Goal: Transaction & Acquisition: Purchase product/service

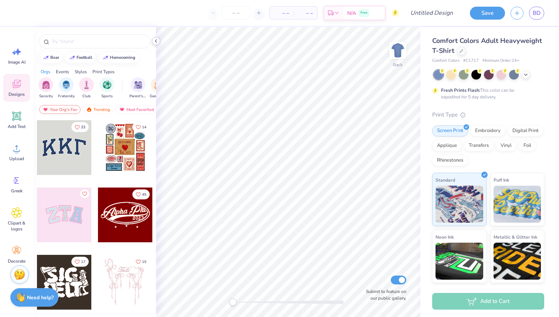
click at [154, 43] on icon at bounding box center [156, 41] width 6 height 6
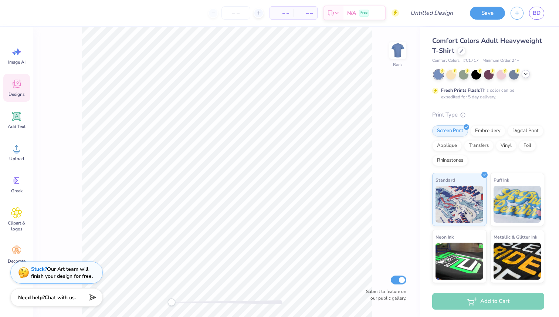
click at [526, 74] on polyline at bounding box center [526, 73] width 3 height 1
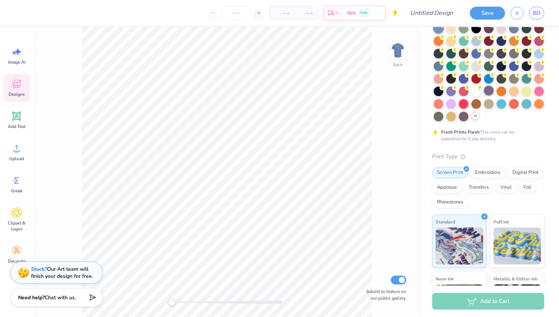
scroll to position [37, 0]
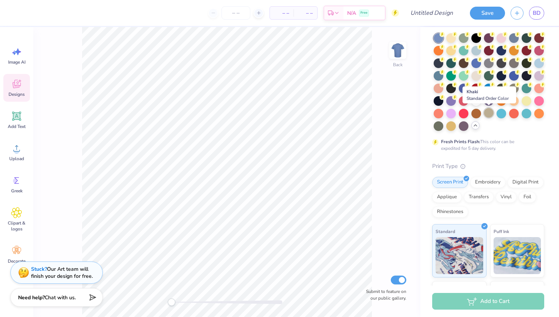
click at [487, 113] on div at bounding box center [489, 113] width 10 height 10
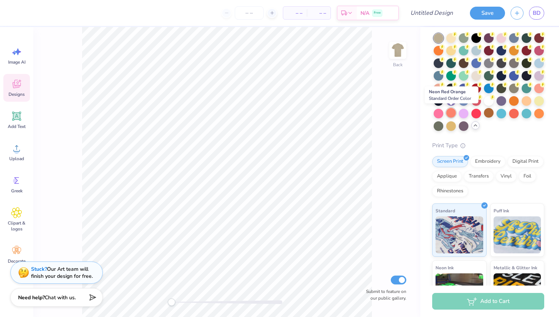
click at [452, 112] on div at bounding box center [452, 113] width 10 height 10
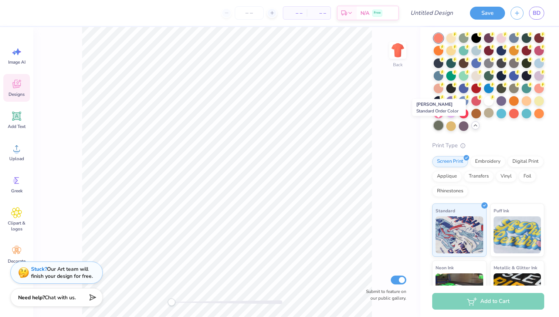
click at [440, 127] on div at bounding box center [439, 126] width 10 height 10
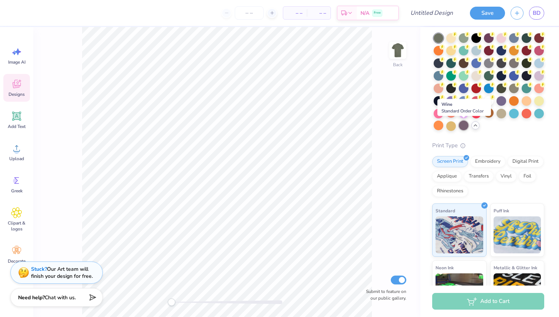
click at [462, 127] on div at bounding box center [464, 126] width 10 height 10
click at [439, 115] on div at bounding box center [439, 113] width 10 height 10
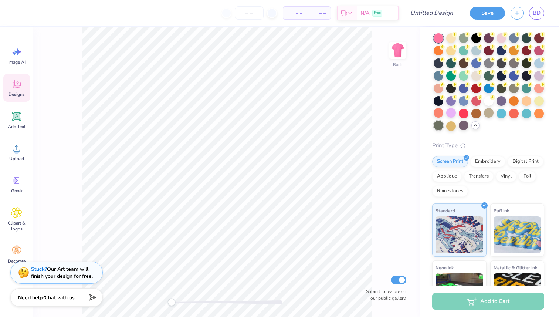
click at [439, 125] on div at bounding box center [439, 126] width 10 height 10
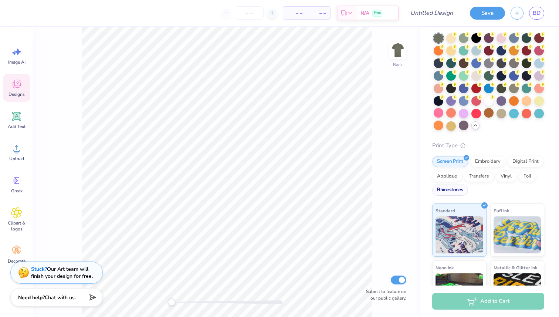
scroll to position [0, 0]
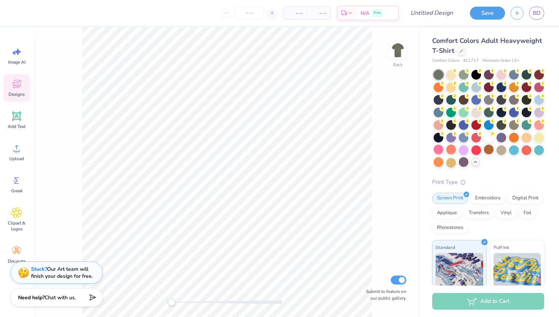
click at [478, 41] on span "Comfort Colors Adult Heavyweight T-Shirt" at bounding box center [487, 45] width 110 height 19
click at [458, 50] on div at bounding box center [462, 50] width 8 height 8
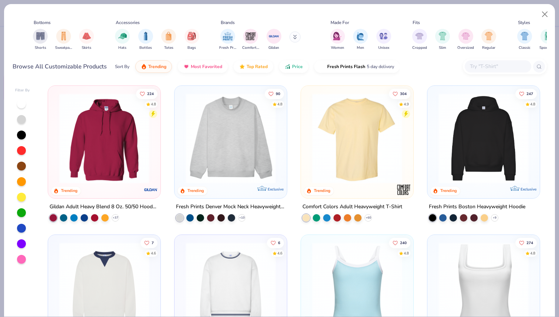
scroll to position [0, 88]
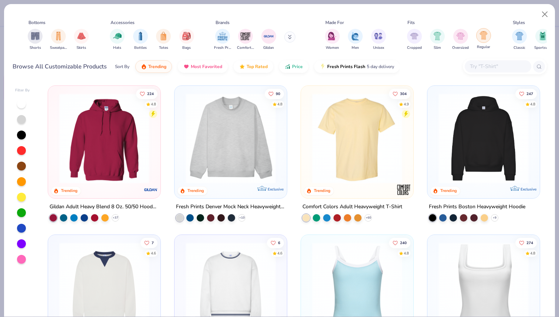
click at [481, 36] on img "filter for Regular" at bounding box center [484, 35] width 9 height 9
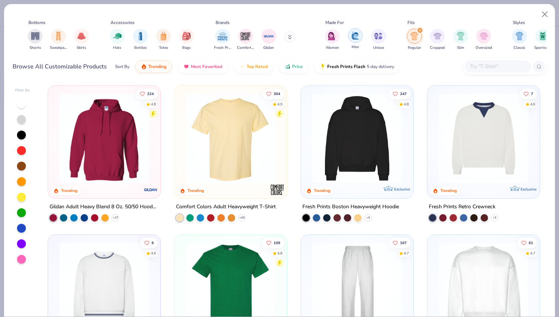
click at [359, 32] on div "filter for Men" at bounding box center [355, 35] width 15 height 15
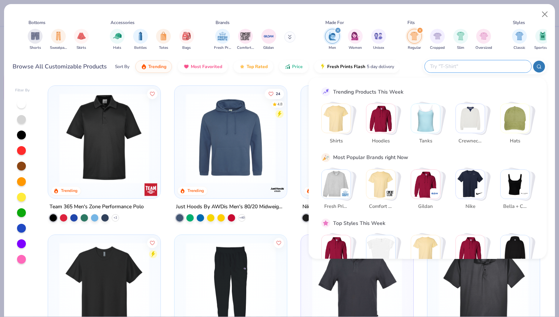
click at [488, 67] on input "text" at bounding box center [477, 66] width 97 height 9
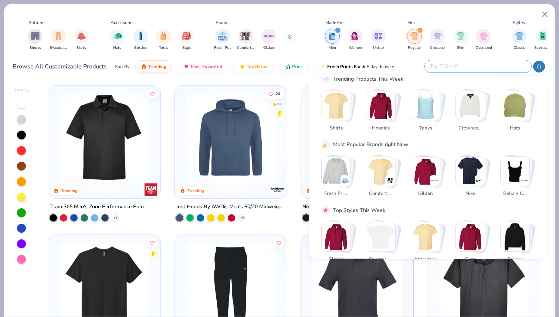
scroll to position [26, 0]
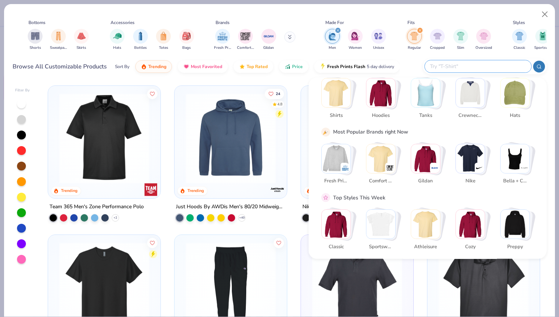
click at [335, 150] on img "Stack Card Button Fresh Prints" at bounding box center [336, 158] width 29 height 29
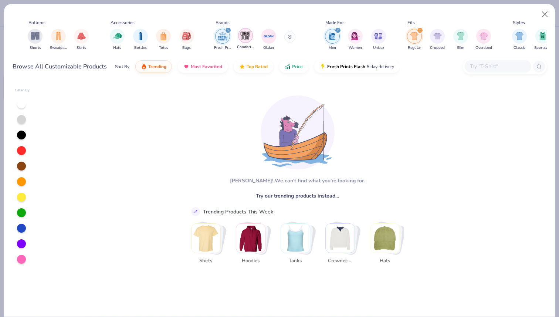
click at [249, 36] on img "filter for Comfort Colors" at bounding box center [245, 35] width 11 height 11
click at [235, 43] on div "Comfort Colors Fresh Prints Gildan" at bounding box center [259, 39] width 93 height 27
click at [413, 35] on img "filter for Regular" at bounding box center [414, 36] width 9 height 9
click at [336, 31] on div "filter for Men" at bounding box center [338, 30] width 7 height 7
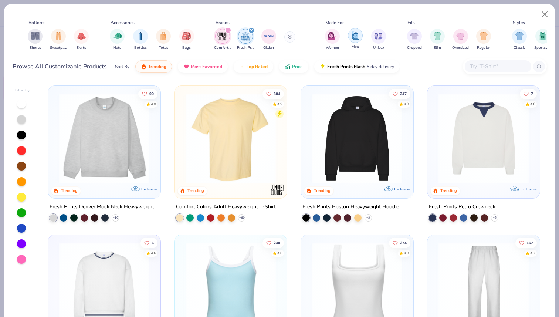
click at [356, 41] on div "filter for Men" at bounding box center [355, 35] width 15 height 15
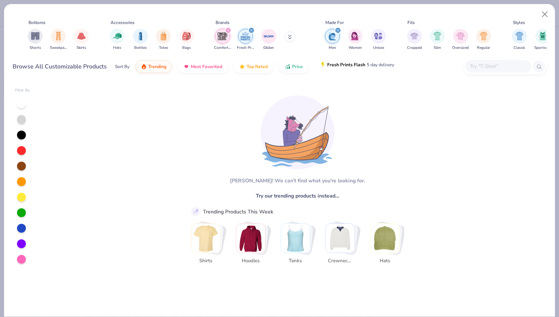
click at [347, 69] on button "Fresh Prints Flash 5 day delivery" at bounding box center [356, 64] width 85 height 13
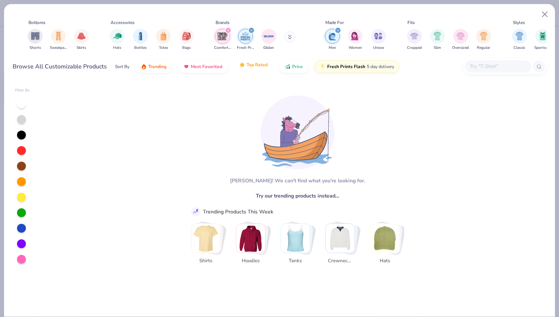
click at [251, 59] on button "Top Rated" at bounding box center [254, 64] width 40 height 13
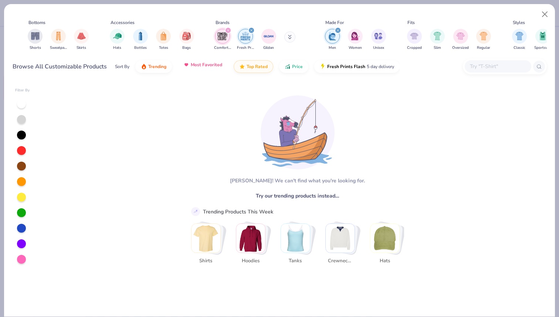
click at [219, 64] on span "Most Favorited" at bounding box center [206, 65] width 31 height 6
click at [253, 28] on div "filter for Fresh Prints" at bounding box center [251, 30] width 7 height 7
click at [229, 31] on icon "filter for Comfort Colors" at bounding box center [228, 30] width 3 height 3
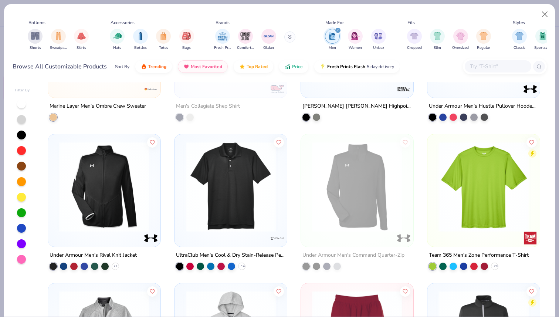
scroll to position [3109, 0]
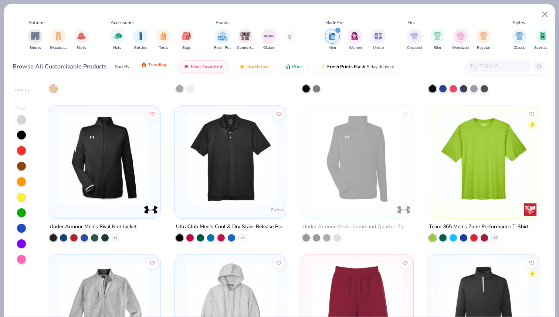
click at [162, 70] on button "Trending" at bounding box center [153, 64] width 37 height 13
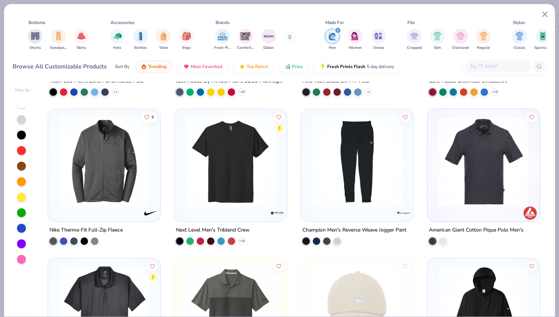
scroll to position [123, 0]
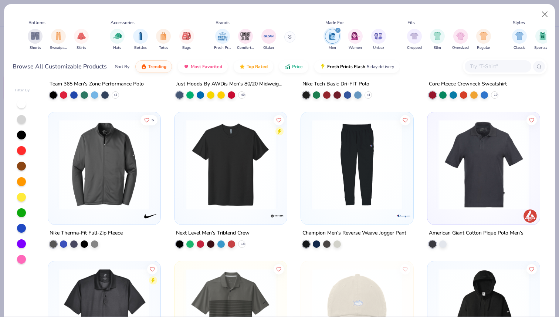
click at [293, 36] on button at bounding box center [289, 36] width 11 height 11
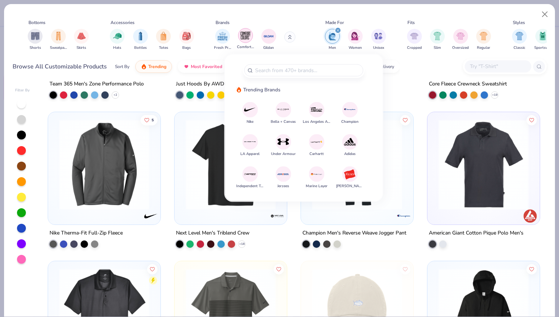
click at [247, 29] on div "filter for Comfort Colors" at bounding box center [245, 35] width 15 height 15
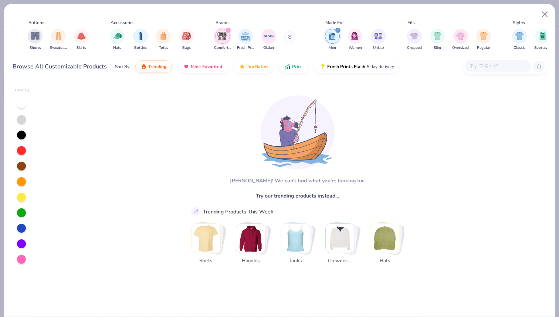
click at [337, 32] on icon "filter for Men" at bounding box center [338, 30] width 3 height 3
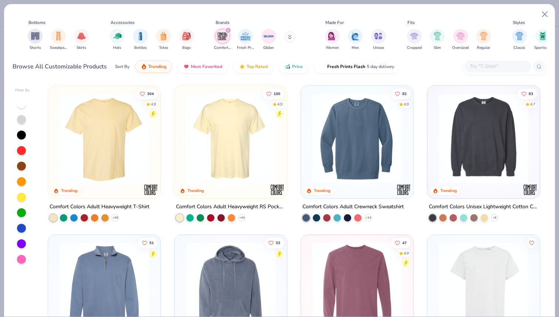
click at [182, 139] on img at bounding box center [133, 138] width 98 height 90
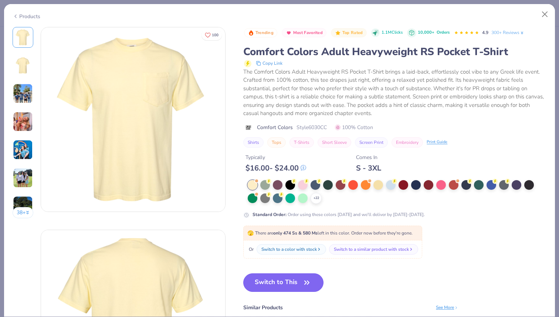
click at [303, 280] on icon "button" at bounding box center [307, 282] width 10 height 10
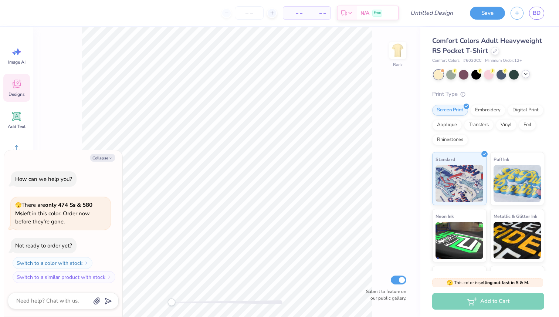
click at [524, 74] on icon at bounding box center [526, 74] width 6 height 6
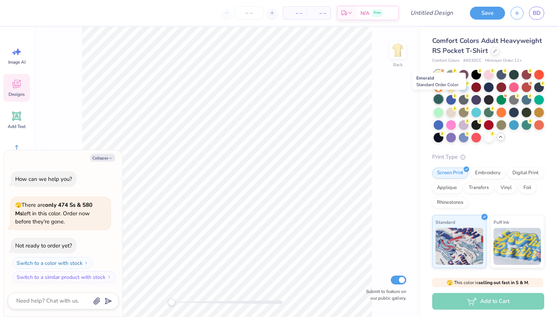
click at [438, 97] on div at bounding box center [439, 99] width 10 height 10
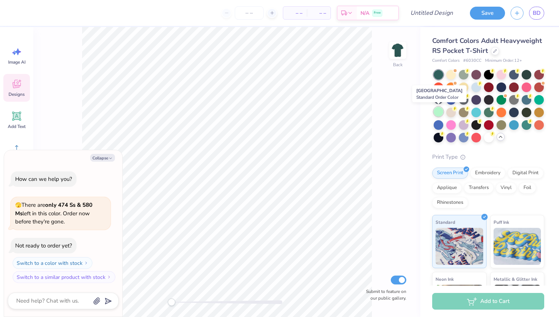
click at [438, 110] on div at bounding box center [439, 112] width 10 height 10
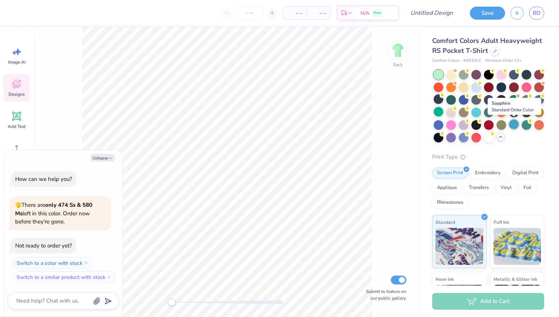
click at [512, 124] on div at bounding box center [514, 124] width 10 height 10
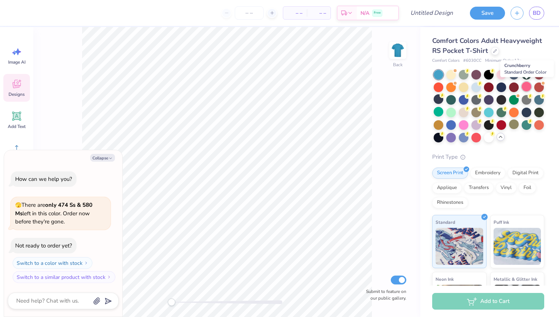
click at [528, 83] on div at bounding box center [527, 87] width 10 height 10
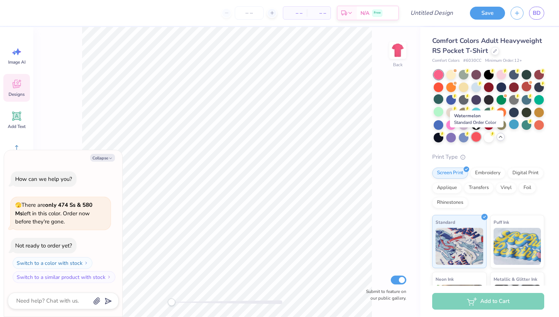
click at [476, 135] on div at bounding box center [477, 137] width 10 height 10
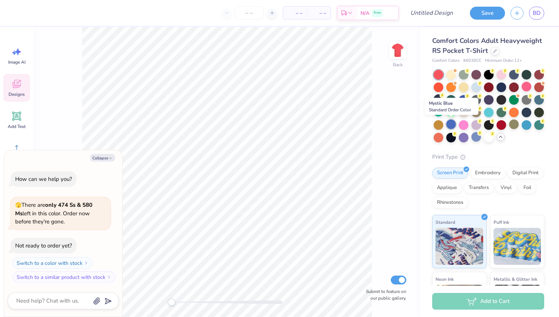
click at [451, 123] on div at bounding box center [452, 124] width 10 height 10
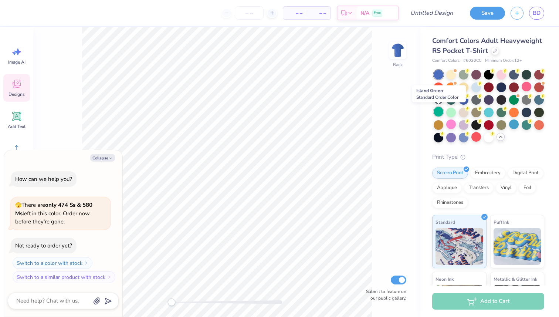
click at [439, 112] on div at bounding box center [439, 112] width 10 height 10
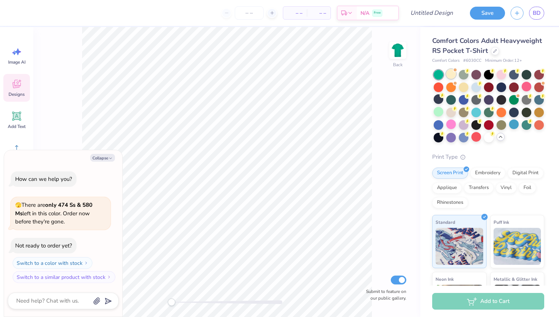
click at [453, 72] on div at bounding box center [452, 74] width 10 height 10
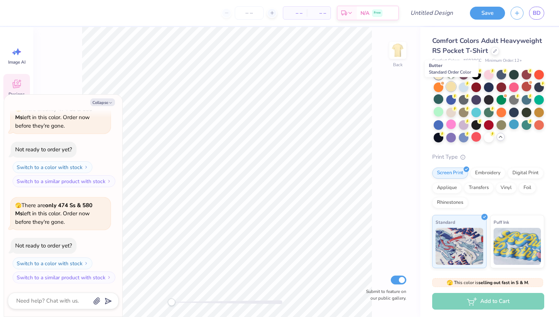
click at [451, 87] on div at bounding box center [452, 87] width 10 height 10
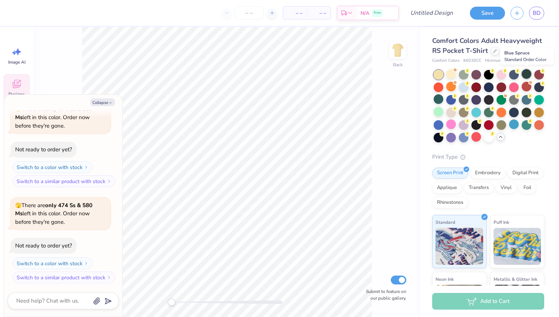
click at [525, 73] on div at bounding box center [527, 74] width 10 height 10
click at [105, 100] on button "Collapse" at bounding box center [102, 102] width 25 height 8
type textarea "x"
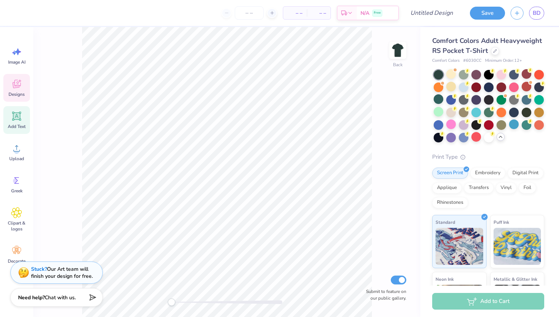
click at [18, 119] on icon at bounding box center [16, 116] width 7 height 7
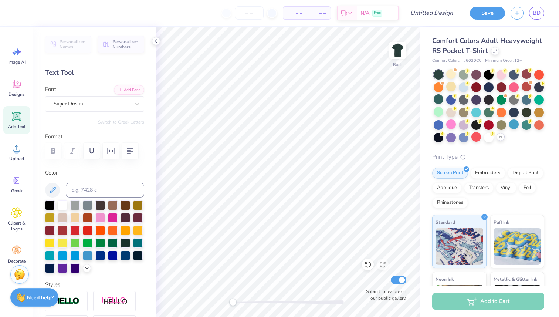
click at [84, 69] on div "Text Tool" at bounding box center [94, 73] width 99 height 10
click at [95, 107] on div "Super Dream" at bounding box center [92, 103] width 78 height 11
click at [18, 115] on icon at bounding box center [16, 116] width 7 height 7
click at [11, 126] on span "Add Text" at bounding box center [17, 127] width 18 height 6
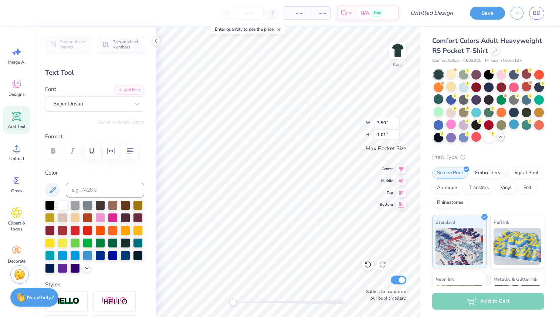
type textarea "T"
type textarea "Rush 2026"
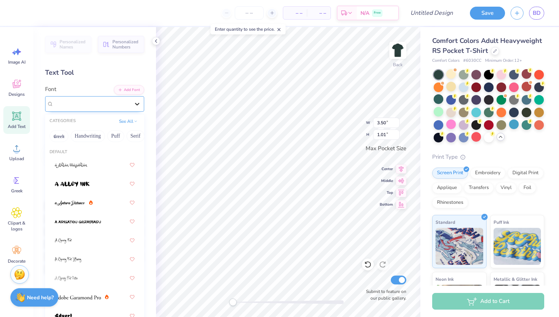
click at [133, 104] on div at bounding box center [137, 103] width 13 height 13
click at [125, 104] on div "Super Dream" at bounding box center [92, 103] width 78 height 11
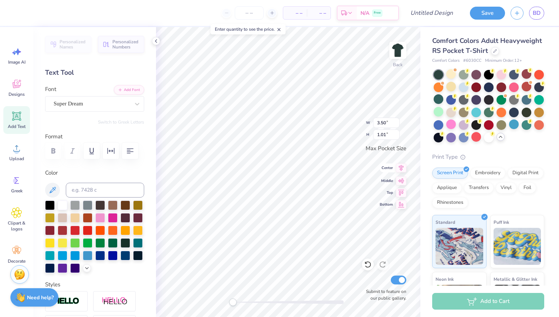
click at [402, 168] on icon at bounding box center [401, 168] width 10 height 9
click at [82, 97] on div "Super Dream" at bounding box center [94, 104] width 99 height 16
click at [98, 68] on div "Text Tool" at bounding box center [94, 73] width 99 height 10
click at [95, 155] on icon "button" at bounding box center [91, 150] width 9 height 9
click at [92, 154] on icon "button" at bounding box center [91, 150] width 9 height 9
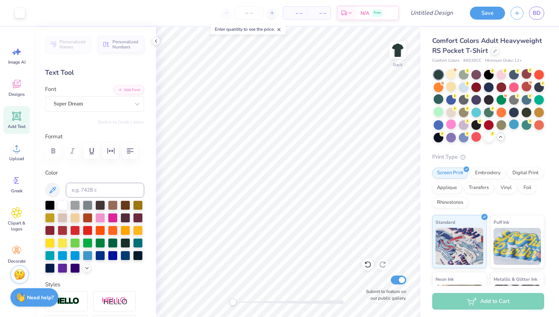
click at [48, 150] on div at bounding box center [94, 151] width 99 height 16
click at [55, 150] on div at bounding box center [94, 151] width 99 height 16
click at [89, 151] on icon "button" at bounding box center [91, 150] width 9 height 9
click at [108, 152] on icon "button" at bounding box center [111, 151] width 7 height 6
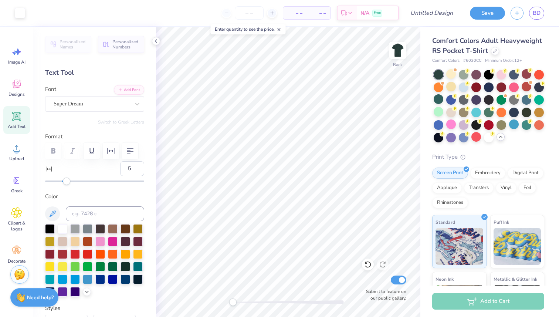
type input "4"
click at [65, 184] on div "Accessibility label" at bounding box center [66, 181] width 7 height 7
click at [133, 40] on span "Personalized Numbers" at bounding box center [125, 43] width 27 height 10
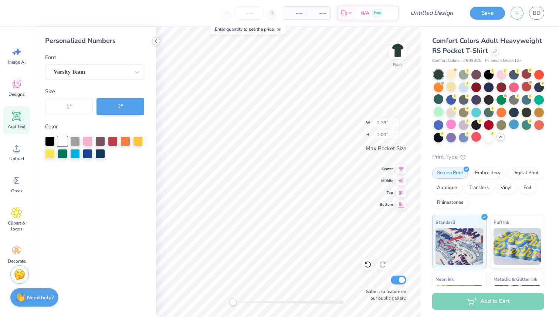
click at [152, 40] on div at bounding box center [156, 41] width 8 height 8
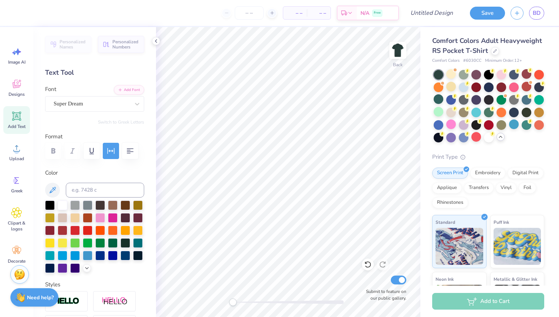
click at [22, 127] on span "Add Text" at bounding box center [17, 127] width 18 height 6
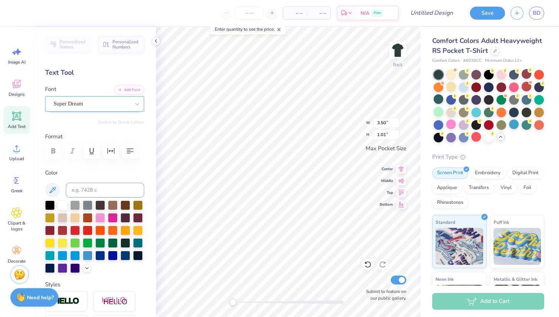
click at [118, 105] on div "Super Dream" at bounding box center [92, 103] width 78 height 11
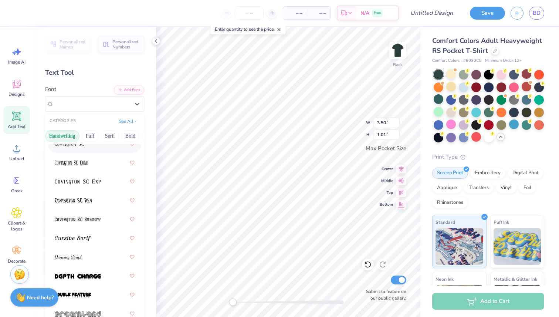
scroll to position [0, 0]
click at [57, 138] on button "Greek" at bounding box center [59, 136] width 19 height 12
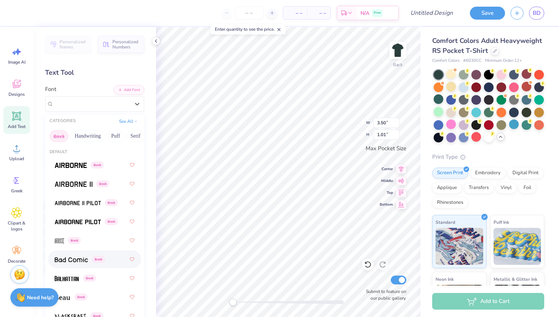
click at [62, 139] on button "Greek" at bounding box center [59, 136] width 19 height 12
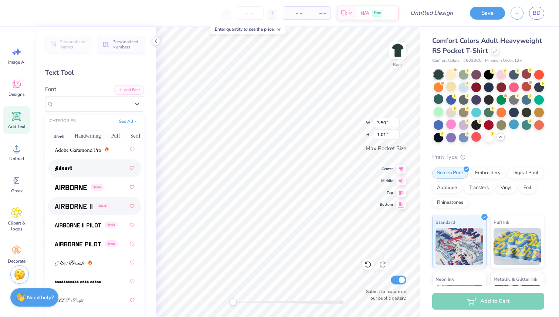
scroll to position [136, 0]
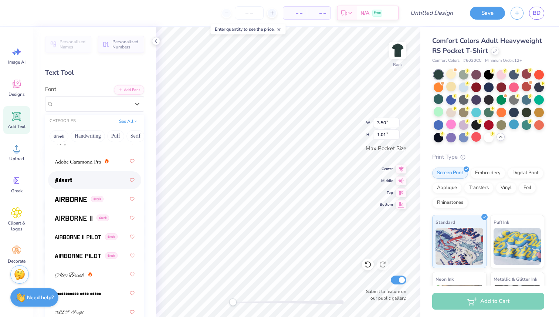
click at [86, 179] on div at bounding box center [95, 179] width 80 height 13
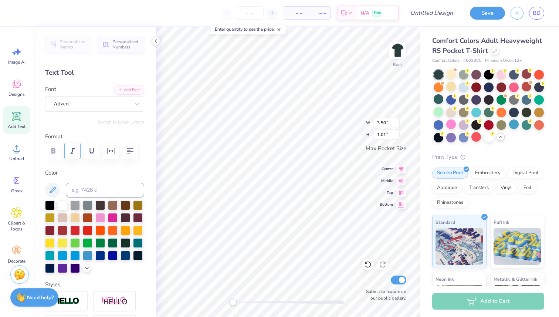
type textarea "Rush"
click at [72, 151] on icon "button" at bounding box center [72, 150] width 4 height 5
click at [398, 137] on input "1" at bounding box center [386, 134] width 27 height 10
type input "1.01"
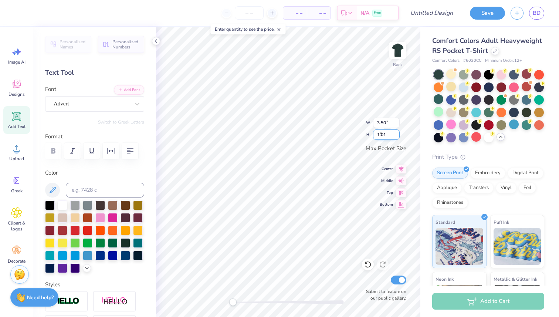
click at [397, 132] on input "1.01" at bounding box center [386, 134] width 27 height 10
click at [394, 124] on input "3.50" at bounding box center [386, 123] width 27 height 10
type input "3.20"
type input "1.27"
click at [396, 124] on input "3.19" at bounding box center [386, 123] width 27 height 10
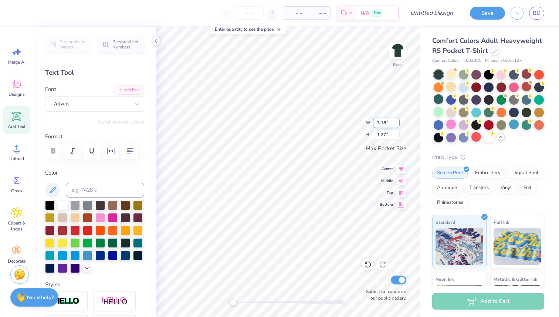
click at [396, 124] on input "3.18" at bounding box center [386, 123] width 27 height 10
click at [396, 124] on input "3.17" at bounding box center [386, 123] width 27 height 10
click at [396, 124] on input "2.98" at bounding box center [386, 123] width 27 height 10
type input "2.97"
click at [396, 124] on input "2.97" at bounding box center [386, 123] width 27 height 10
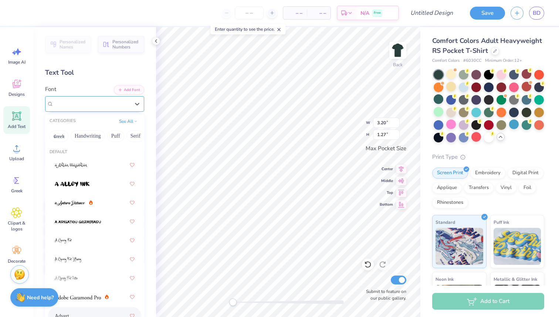
click at [88, 108] on div at bounding box center [92, 104] width 76 height 10
click at [61, 132] on button "Greek" at bounding box center [59, 136] width 19 height 12
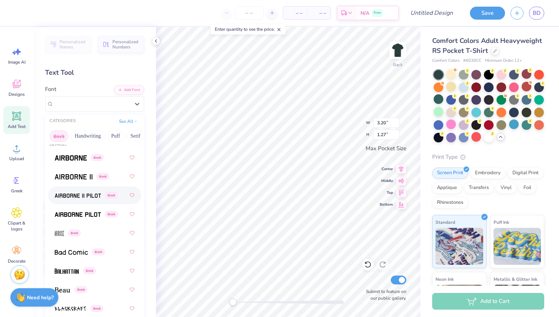
scroll to position [0, 0]
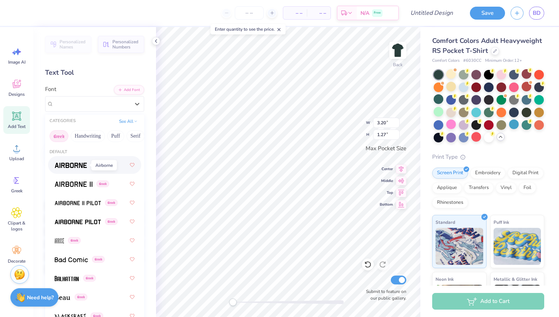
click at [73, 164] on img at bounding box center [71, 165] width 32 height 5
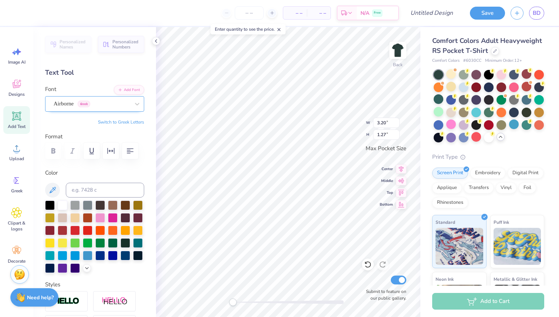
click at [76, 108] on div "Airborne Greek" at bounding box center [92, 103] width 78 height 11
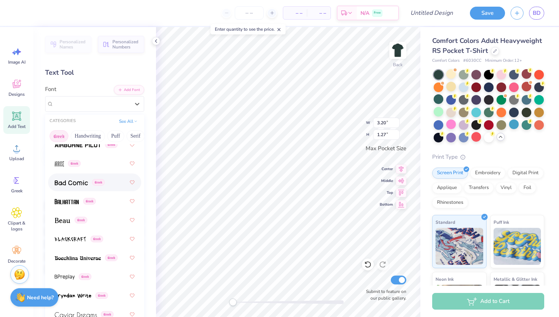
scroll to position [77, 0]
click at [71, 205] on span at bounding box center [67, 202] width 24 height 8
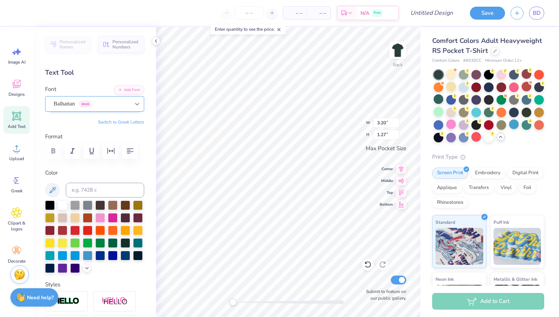
type input "2.39"
type input "1.15"
click at [398, 120] on input "2.4" at bounding box center [386, 123] width 27 height 10
click at [398, 120] on input "2.41" at bounding box center [386, 123] width 27 height 10
click at [398, 120] on input "2.42" at bounding box center [386, 123] width 27 height 10
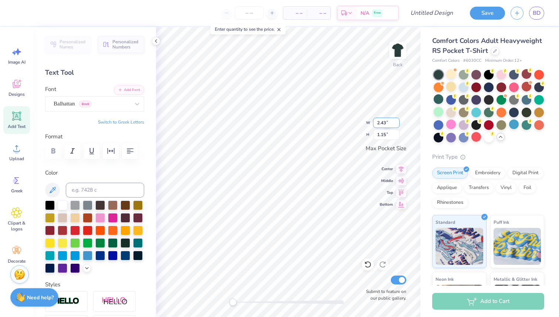
click at [398, 120] on input "2.43" at bounding box center [386, 123] width 27 height 10
click at [398, 120] on input "2.44" at bounding box center [386, 123] width 27 height 10
click at [398, 120] on input "2.45" at bounding box center [386, 123] width 27 height 10
click at [398, 120] on input "2.46" at bounding box center [386, 123] width 27 height 10
click at [398, 120] on input "2.62" at bounding box center [386, 123] width 27 height 10
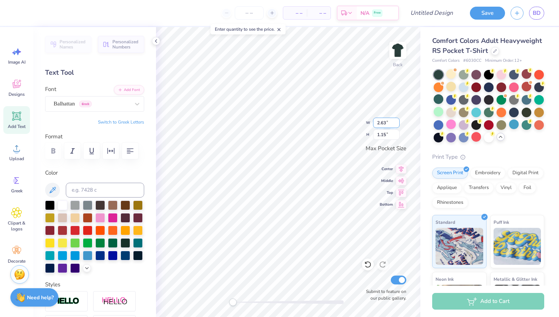
click at [398, 120] on input "2.63" at bounding box center [386, 123] width 27 height 10
click at [398, 120] on input "2.64" at bounding box center [386, 123] width 27 height 10
click at [398, 120] on input "2.65" at bounding box center [386, 123] width 27 height 10
click at [398, 120] on input "2.66" at bounding box center [386, 123] width 27 height 10
click at [398, 120] on input "2.67" at bounding box center [386, 123] width 27 height 10
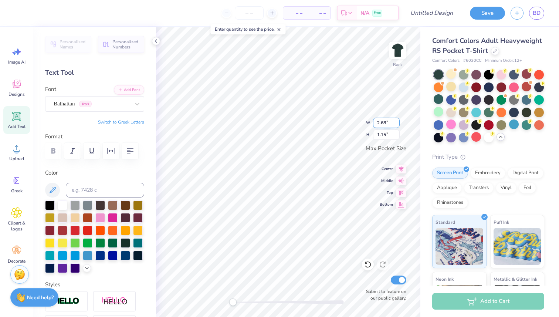
click at [398, 120] on input "2.68" at bounding box center [386, 123] width 27 height 10
click at [398, 120] on input "2.69" at bounding box center [386, 123] width 27 height 10
type input "2.7"
click at [398, 120] on input "2.7" at bounding box center [386, 123] width 27 height 10
click at [391, 125] on input "2.39" at bounding box center [386, 123] width 27 height 10
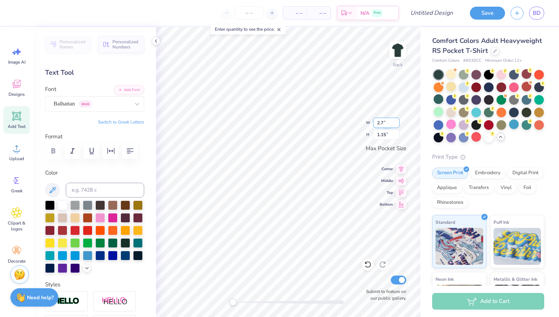
type input "2.70"
type input "1.30"
click at [18, 113] on icon at bounding box center [16, 116] width 7 height 7
type textarea "X"
type textarea "FH"
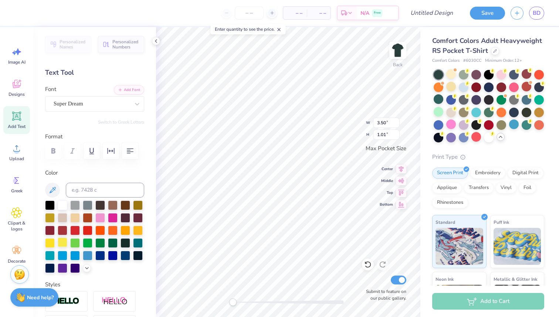
click at [63, 243] on div at bounding box center [63, 242] width 10 height 10
click at [48, 243] on div at bounding box center [50, 242] width 10 height 10
click at [389, 122] on input "3.50" at bounding box center [386, 123] width 27 height 10
type input "3"
type input "1"
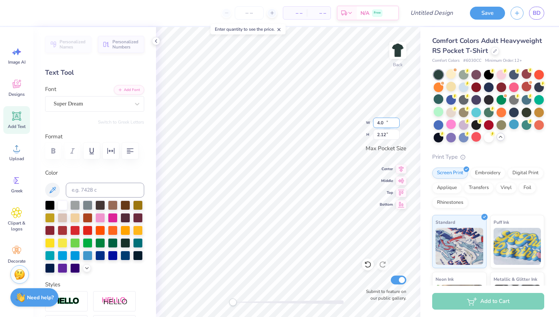
type input "3.50"
type input "2.12"
type input "3.40"
type input "2.06"
click at [384, 125] on input "3.40" at bounding box center [386, 123] width 27 height 10
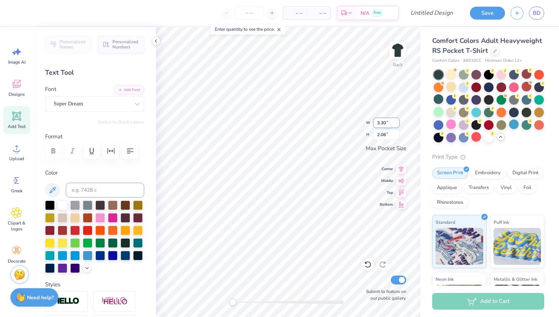
type input "3.30"
type input "2.00"
type input "3.20"
type input "1.94"
type input "3.10"
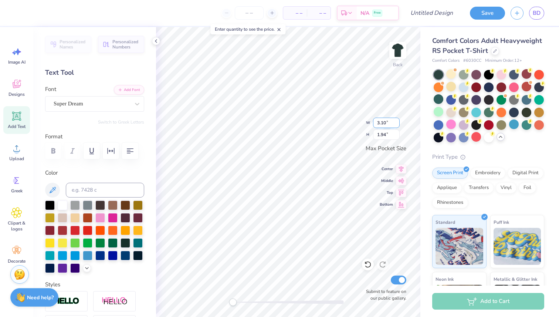
type input "1.88"
type input "3.00"
type input "1.82"
click at [126, 102] on div "Super Dream" at bounding box center [92, 103] width 78 height 11
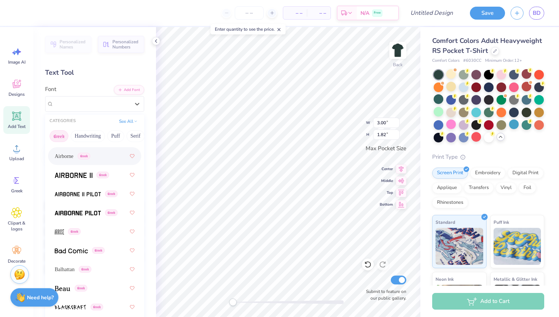
scroll to position [10, 0]
click at [71, 173] on img at bounding box center [74, 174] width 38 height 5
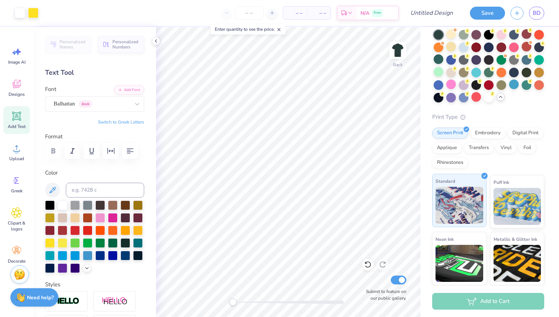
scroll to position [97, 0]
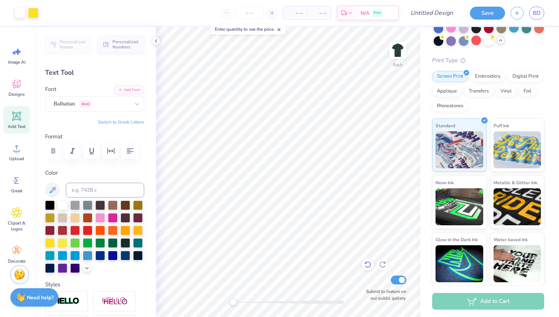
click at [365, 264] on icon at bounding box center [367, 264] width 7 height 7
click at [380, 264] on icon at bounding box center [382, 264] width 7 height 7
click at [368, 262] on icon at bounding box center [368, 265] width 6 height 7
click at [380, 263] on icon at bounding box center [383, 265] width 6 height 7
click at [397, 51] on img at bounding box center [398, 51] width 30 height 30
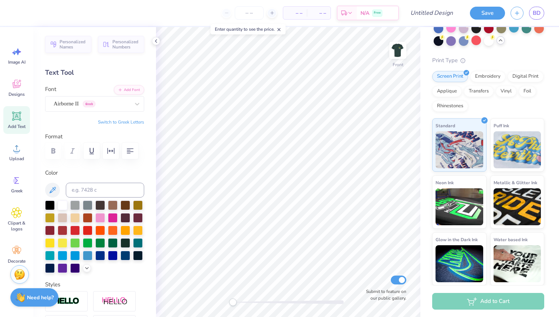
click at [16, 114] on icon at bounding box center [16, 116] width 7 height 7
type textarea "T"
type textarea "RUSH"
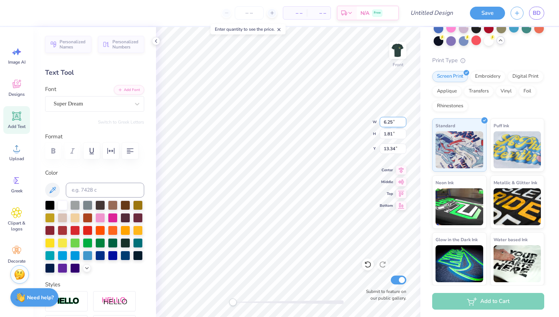
click at [387, 122] on input "6.25" at bounding box center [393, 122] width 27 height 10
type input "7.00"
type input "2.03"
type input "2.89"
click at [105, 104] on div "Super Dream" at bounding box center [92, 103] width 78 height 11
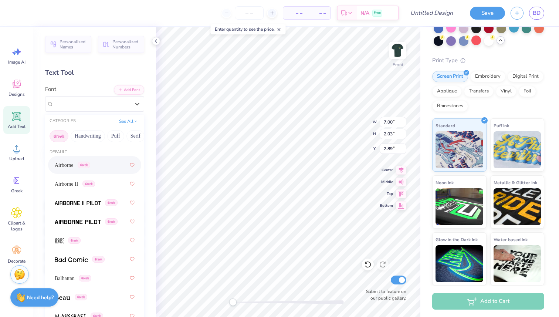
click at [81, 170] on div "Airborne Greek" at bounding box center [95, 164] width 80 height 13
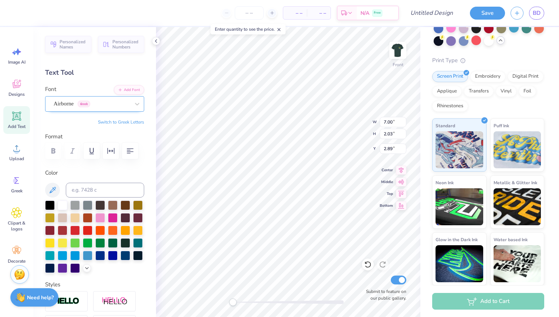
click at [91, 100] on div "Airborne Greek" at bounding box center [92, 103] width 78 height 11
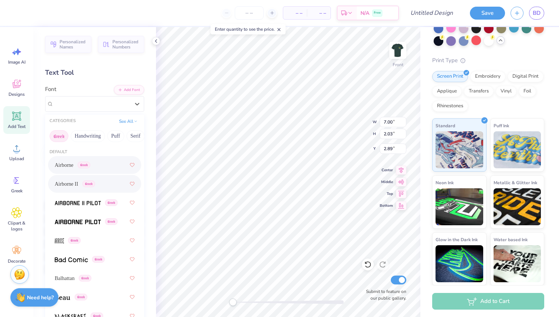
click at [75, 182] on span "Airborne II" at bounding box center [66, 184] width 23 height 8
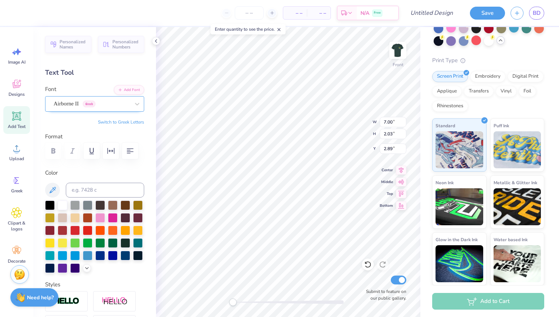
click at [108, 108] on div at bounding box center [92, 104] width 76 height 10
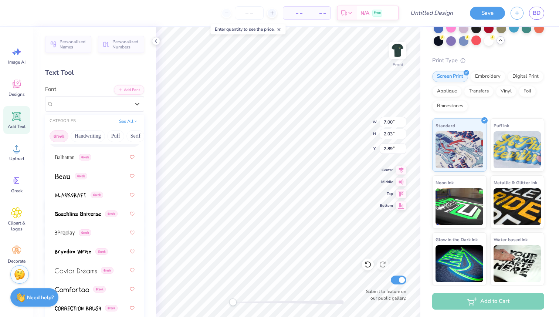
scroll to position [122, 0]
click at [85, 217] on div "Greek" at bounding box center [95, 212] width 80 height 13
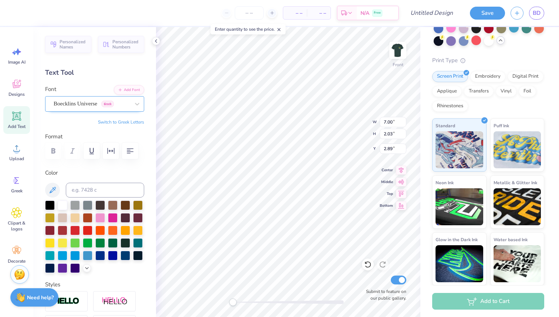
click at [108, 100] on div "Boecklins Universe Greek" at bounding box center [92, 103] width 78 height 11
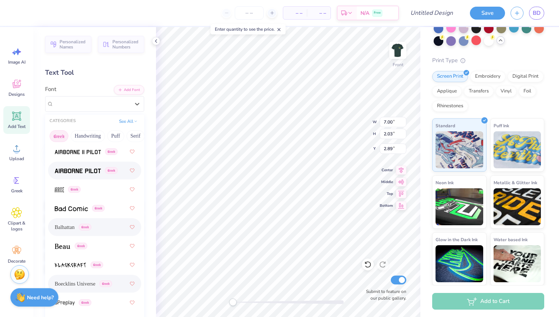
scroll to position [51, 0]
click at [71, 208] on img at bounding box center [71, 208] width 33 height 5
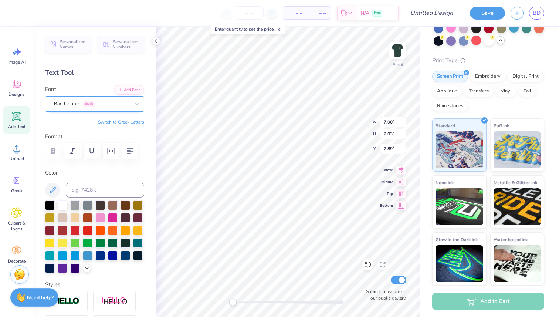
click at [115, 98] on div "Bad Comic Greek" at bounding box center [92, 103] width 78 height 11
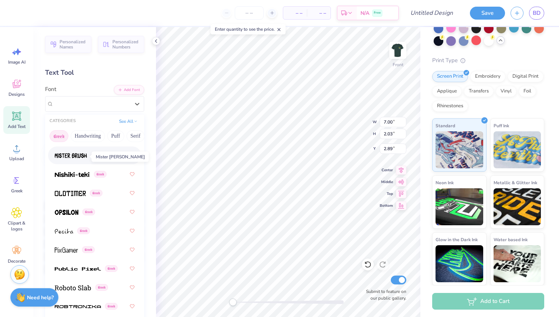
scroll to position [537, 0]
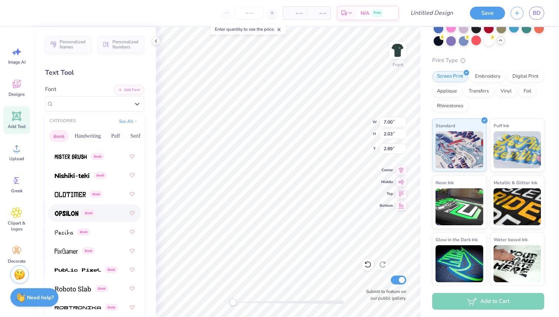
click at [71, 209] on span at bounding box center [67, 213] width 24 height 8
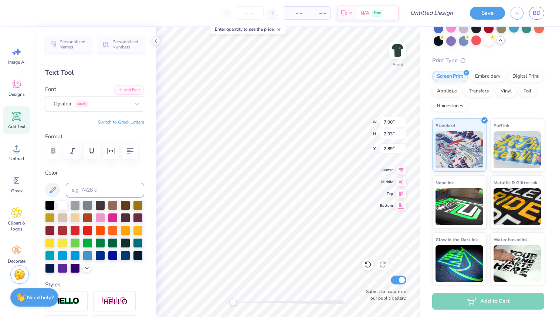
type input "7.46"
type input "2.68"
type input "2.99"
click at [137, 102] on icon at bounding box center [137, 103] width 7 height 7
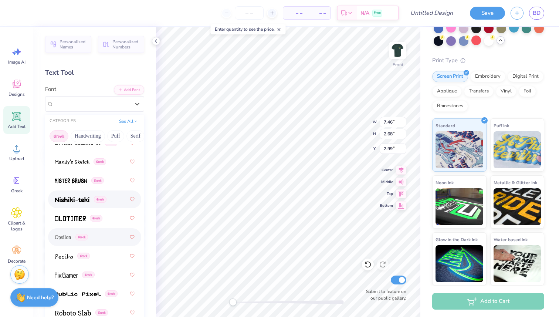
scroll to position [515, 0]
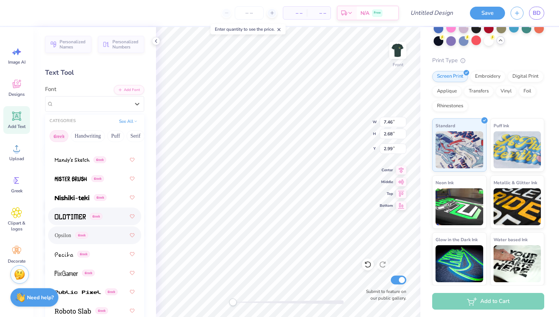
click at [70, 210] on div "Greek" at bounding box center [95, 216] width 80 height 13
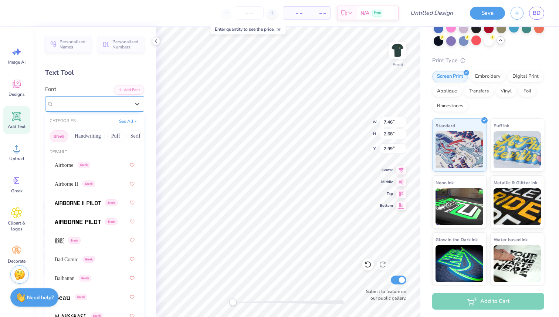
click at [91, 103] on div "Oldtimer Greek" at bounding box center [92, 103] width 78 height 11
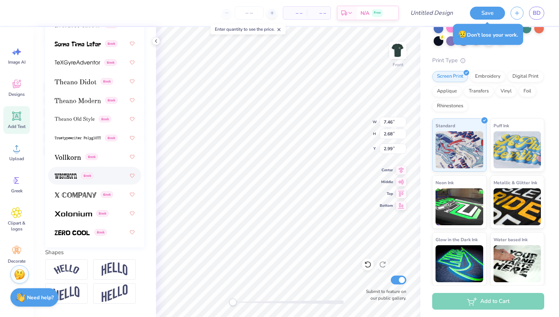
scroll to position [117, 0]
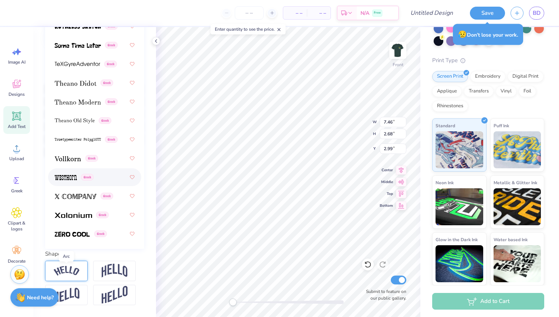
click at [71, 270] on img at bounding box center [67, 271] width 26 height 10
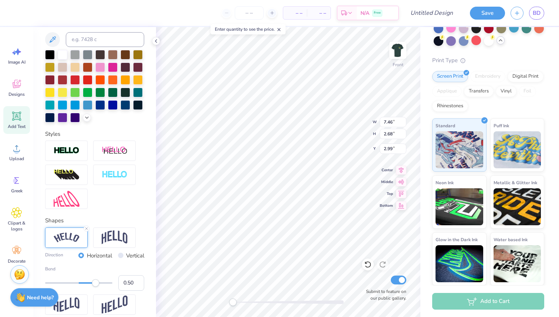
scroll to position [152, 0]
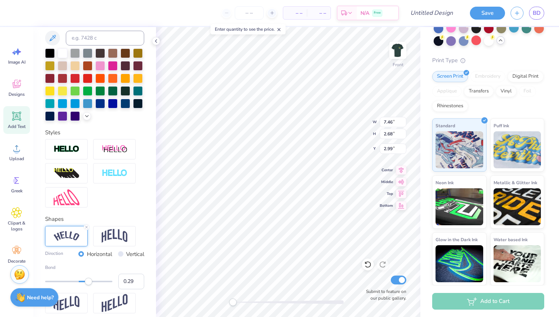
type input "0.27"
drag, startPoint x: 96, startPoint y: 281, endPoint x: 88, endPoint y: 282, distance: 8.2
click at [88, 282] on div "Accessibility label" at bounding box center [87, 281] width 7 height 7
type input "0.33"
click at [90, 282] on div "Accessibility label" at bounding box center [89, 281] width 7 height 7
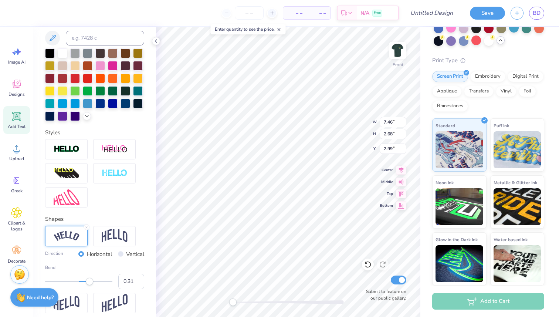
type input "0.30"
click at [89, 282] on div "Accessibility label" at bounding box center [88, 281] width 7 height 7
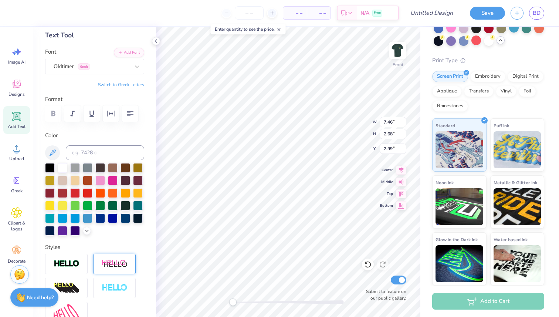
scroll to position [0, 0]
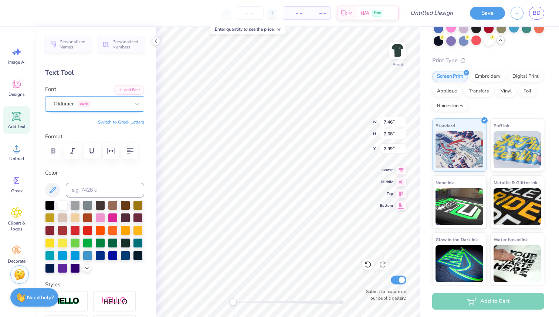
click at [125, 105] on div "Oldtimer Greek" at bounding box center [92, 103] width 78 height 11
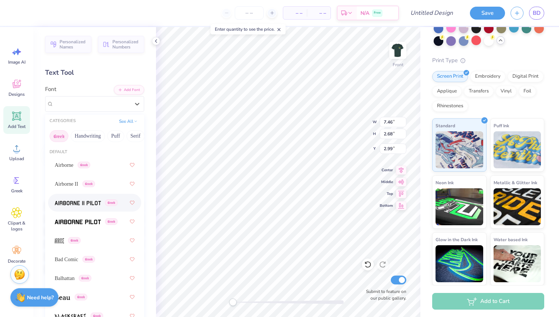
scroll to position [15, 0]
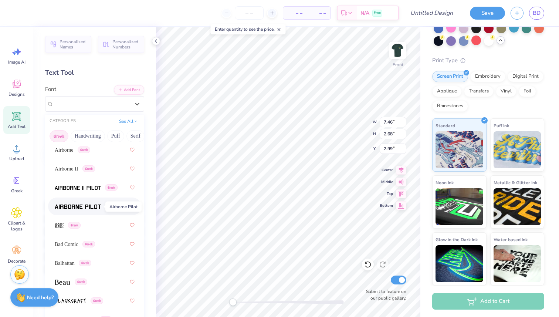
click at [74, 205] on img at bounding box center [78, 206] width 46 height 5
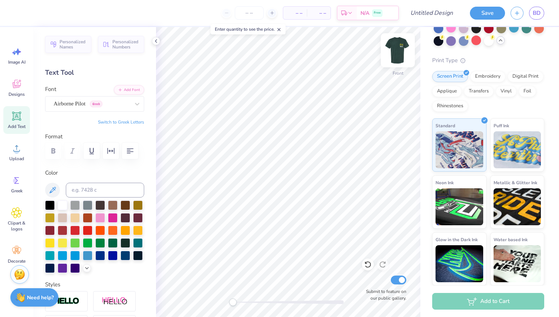
click at [396, 51] on img at bounding box center [398, 51] width 30 height 30
click at [400, 50] on img at bounding box center [398, 51] width 30 height 30
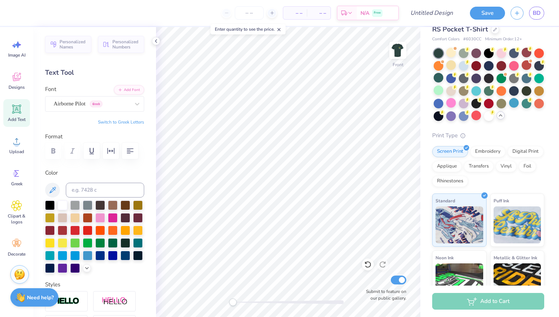
scroll to position [16, 0]
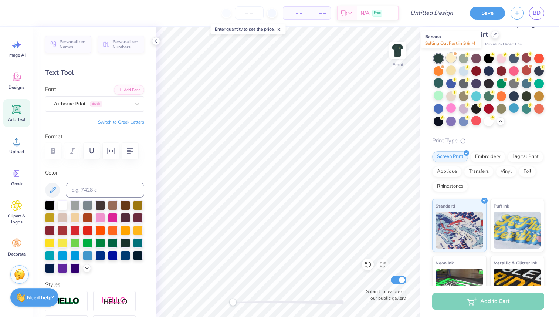
click at [450, 58] on div at bounding box center [452, 58] width 10 height 10
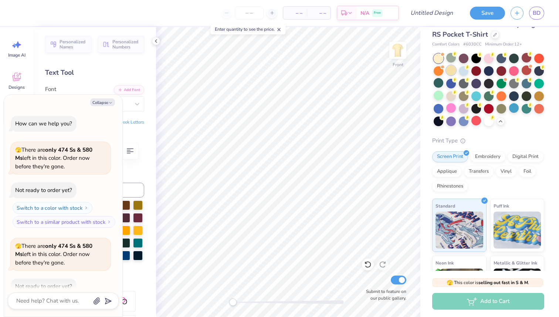
scroll to position [137, 0]
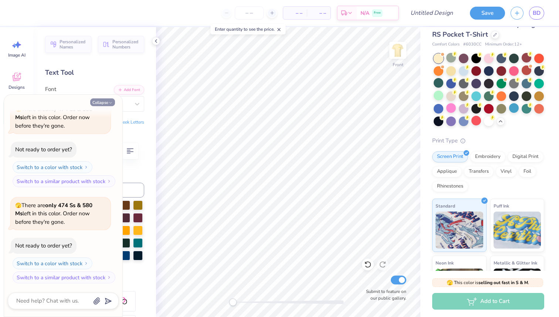
click at [103, 100] on button "Collapse" at bounding box center [102, 102] width 25 height 8
type textarea "x"
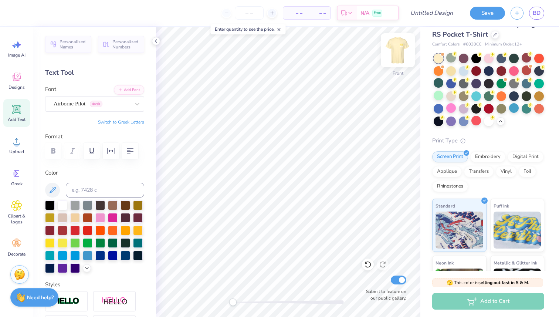
click at [396, 50] on img at bounding box center [398, 51] width 30 height 30
click at [20, 147] on div "Upload" at bounding box center [16, 145] width 27 height 28
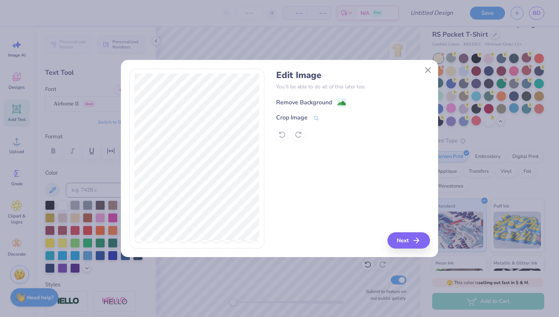
click at [339, 99] on image at bounding box center [342, 103] width 8 height 8
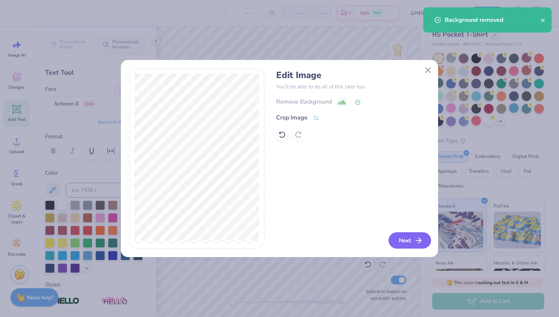
click at [410, 235] on button "Next" at bounding box center [410, 240] width 43 height 16
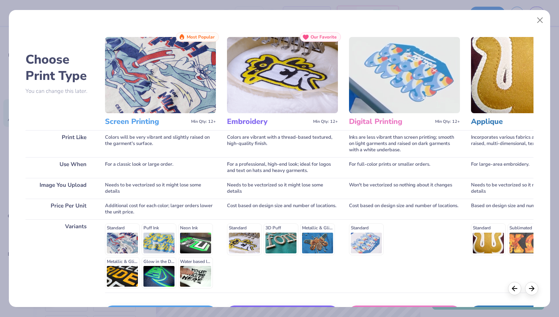
click at [144, 110] on img at bounding box center [160, 75] width 111 height 76
click at [165, 73] on img at bounding box center [160, 75] width 111 height 76
click at [202, 27] on div "Choose Print Type You can change this later. Print Like Use When Image You Uplo…" at bounding box center [280, 158] width 542 height 297
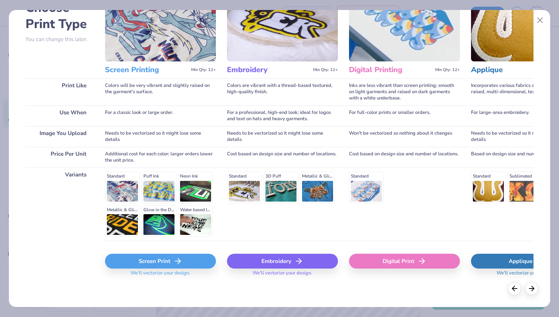
click at [164, 259] on div "Screen Print" at bounding box center [160, 261] width 111 height 15
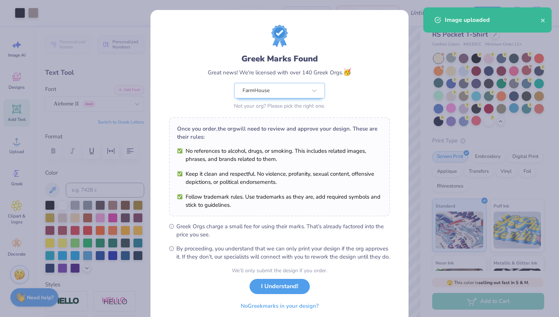
click at [334, 108] on body "Art colors – – Per Item – – Total Est. Delivery N/A Free Design Title Save BD I…" at bounding box center [279, 158] width 559 height 317
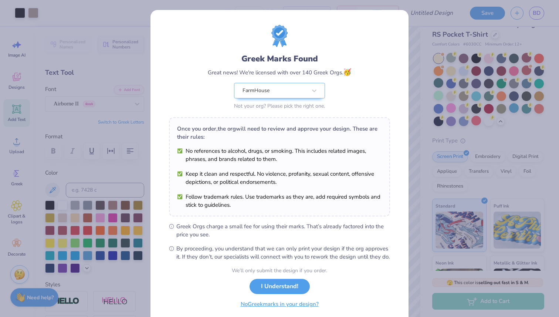
scroll to position [29, 0]
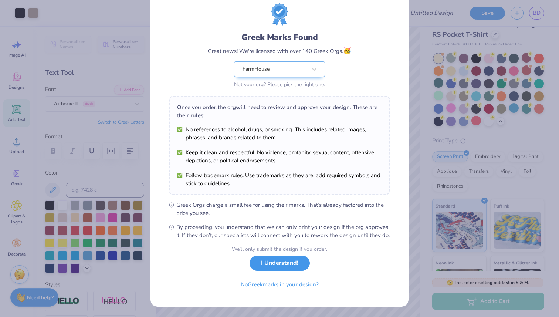
click at [275, 263] on button "I Understand!" at bounding box center [280, 263] width 60 height 15
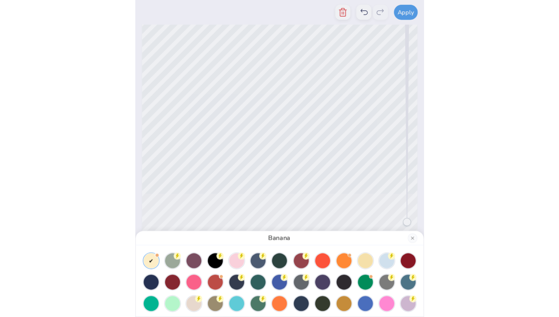
scroll to position [0, 0]
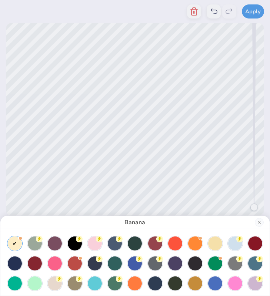
click at [166, 72] on div "Banana" at bounding box center [135, 148] width 270 height 296
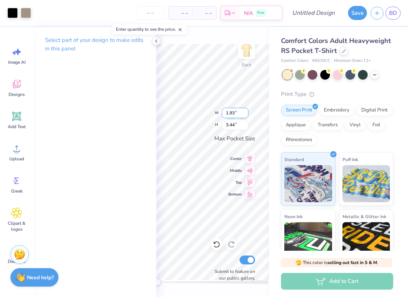
click at [234, 114] on input "1.93" at bounding box center [235, 113] width 27 height 10
type input "1.97"
click at [239, 123] on input "3.44" at bounding box center [235, 124] width 27 height 10
type input "3.50"
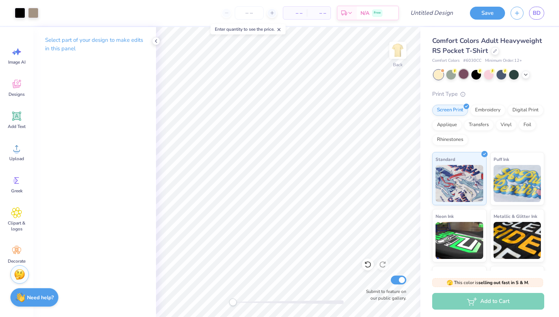
click at [465, 75] on div at bounding box center [464, 74] width 10 height 10
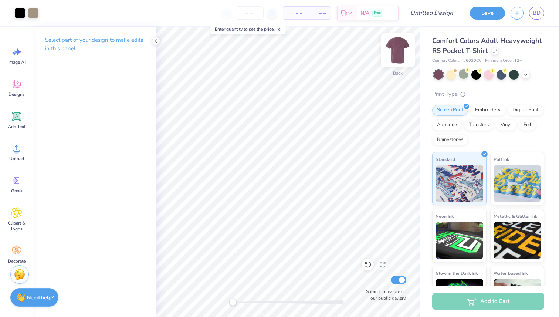
click at [400, 44] on img at bounding box center [398, 51] width 30 height 30
click at [451, 76] on div at bounding box center [452, 74] width 10 height 10
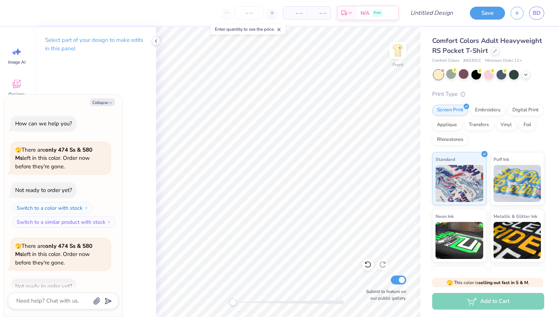
scroll to position [233, 0]
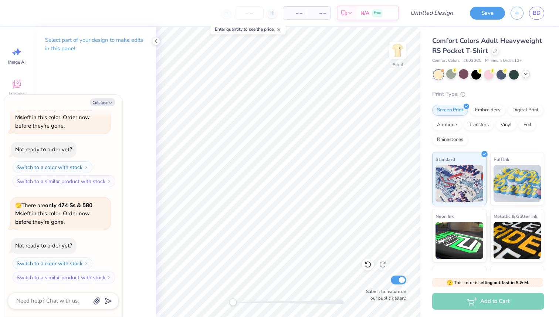
click at [528, 76] on icon at bounding box center [526, 74] width 6 height 6
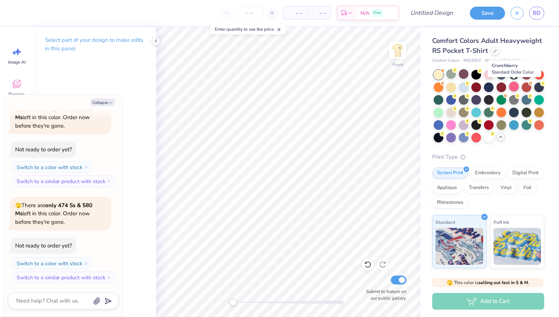
click at [515, 85] on div at bounding box center [514, 87] width 10 height 10
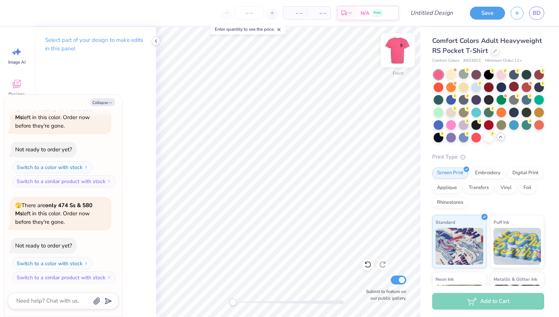
click at [394, 54] on img at bounding box center [398, 51] width 30 height 30
click at [394, 54] on img at bounding box center [398, 50] width 15 height 15
click at [465, 87] on div at bounding box center [464, 87] width 10 height 10
click at [401, 56] on img at bounding box center [398, 51] width 30 height 30
click at [399, 53] on img at bounding box center [398, 51] width 30 height 30
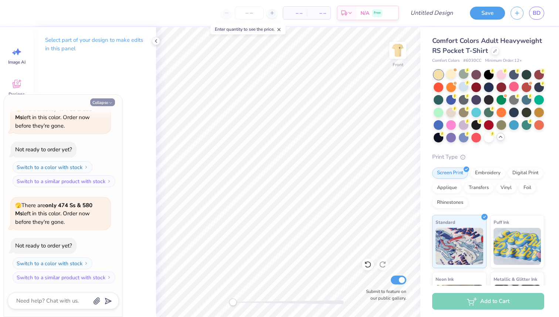
click at [100, 102] on button "Collapse" at bounding box center [102, 102] width 25 height 8
type textarea "x"
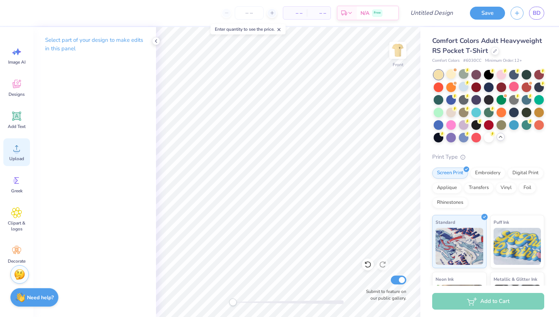
click at [12, 152] on icon at bounding box center [16, 148] width 11 height 11
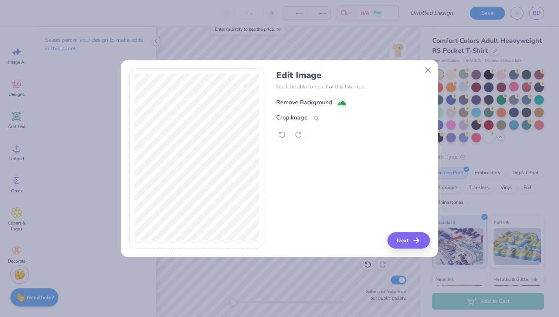
click at [327, 100] on div "Remove Background" at bounding box center [304, 102] width 56 height 9
click at [288, 118] on div "Crop Image" at bounding box center [291, 118] width 31 height 9
click at [397, 196] on div "Edit Image You’ll be able to do all of this later too. Remove Background Crop I…" at bounding box center [353, 158] width 154 height 181
click at [405, 245] on div "Edit Image You’ll be able to do all of this later too. Remove Background Crop I…" at bounding box center [353, 158] width 154 height 181
click at [400, 233] on div "Edit Image You’ll be able to do all of this later too. Remove Background Crop I…" at bounding box center [353, 158] width 154 height 181
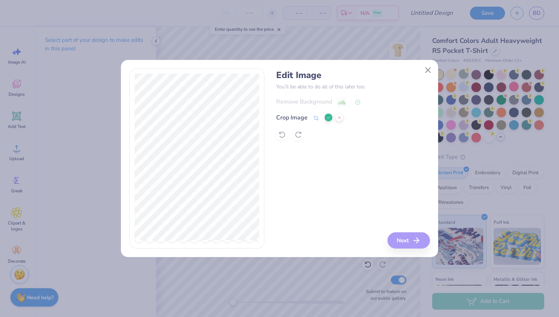
click at [337, 116] on icon at bounding box center [339, 117] width 4 height 4
click at [415, 243] on icon "button" at bounding box center [418, 240] width 9 height 9
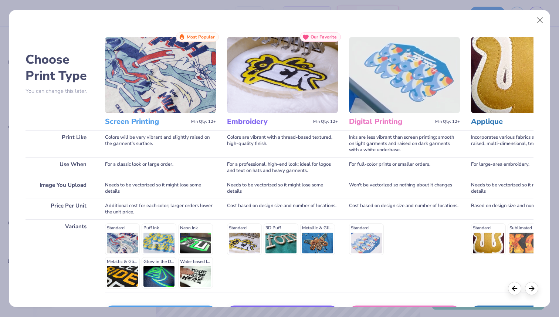
scroll to position [52, 0]
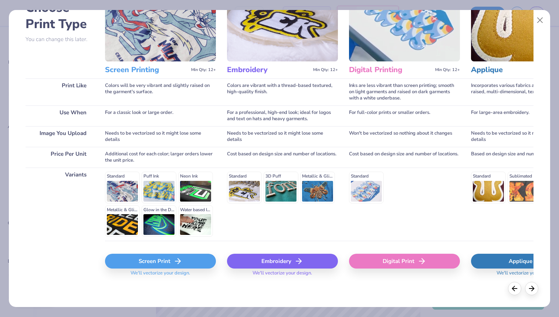
click at [151, 263] on div "Screen Print" at bounding box center [160, 261] width 111 height 15
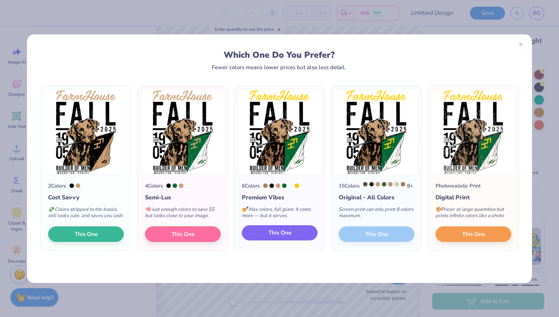
click at [299, 239] on button "This One" at bounding box center [280, 233] width 76 height 16
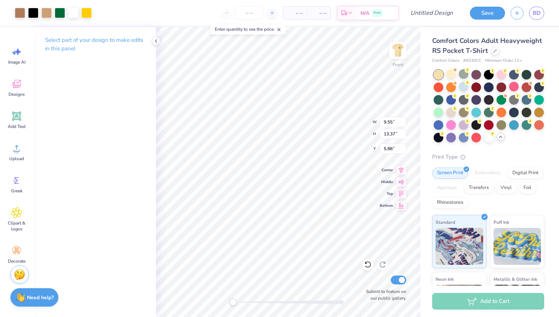
type input "11.25"
type input "15.75"
type input "3.51"
click at [397, 54] on img at bounding box center [398, 51] width 30 height 30
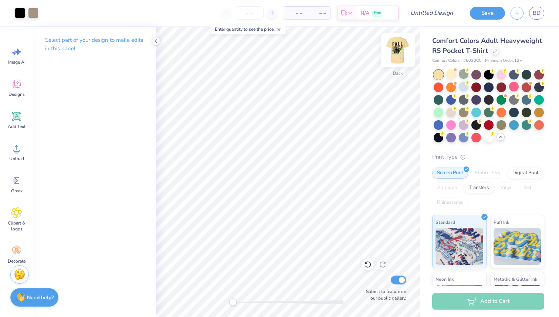
click at [402, 51] on img at bounding box center [398, 51] width 30 height 30
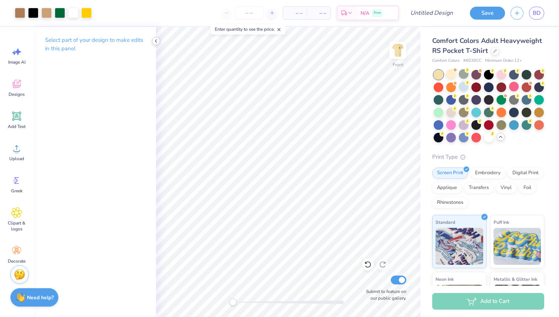
click at [156, 43] on icon at bounding box center [156, 41] width 6 height 6
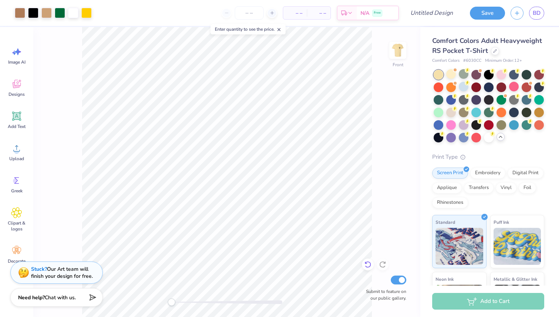
click at [368, 266] on icon at bounding box center [367, 264] width 7 height 7
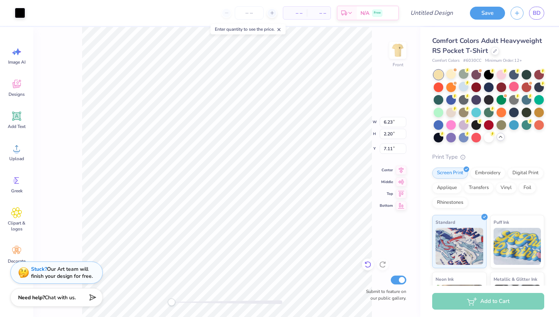
type input "11.20"
type input "4.47"
type input "5.05"
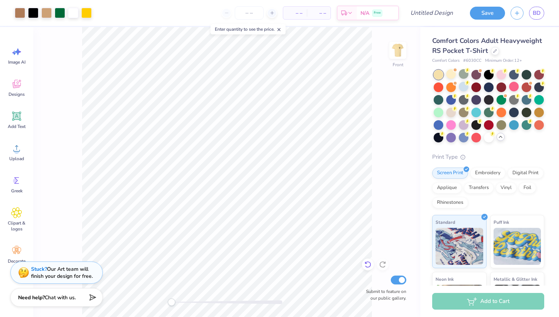
click at [365, 269] on div at bounding box center [368, 265] width 12 height 12
click at [368, 269] on div at bounding box center [368, 265] width 12 height 12
click at [366, 265] on icon at bounding box center [367, 264] width 7 height 7
click at [384, 266] on icon at bounding box center [382, 264] width 7 height 7
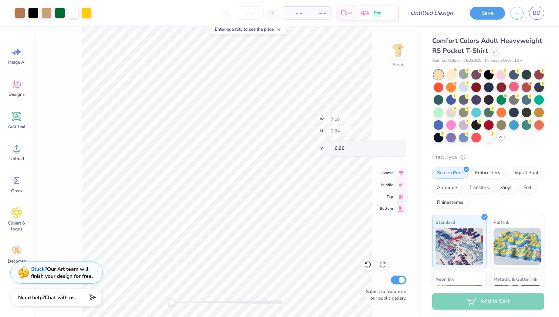
type input "7.16"
type input "2.84"
type input "6.96"
type input "6.65"
type input "1.89"
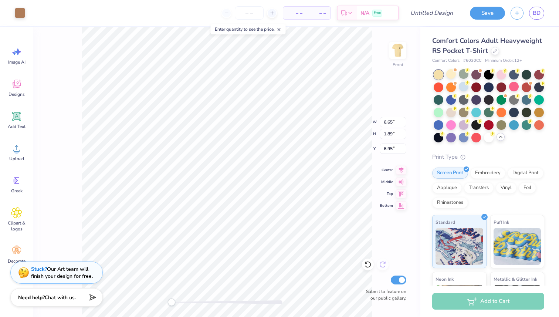
type input "6.95"
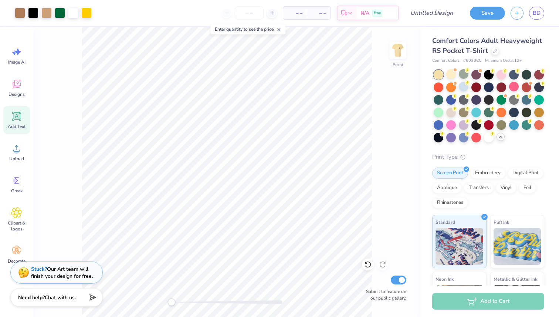
click at [13, 125] on span "Add Text" at bounding box center [17, 127] width 18 height 6
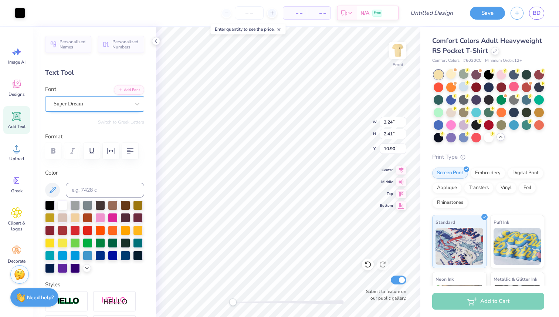
click at [129, 103] on div "Super Dream" at bounding box center [92, 103] width 78 height 11
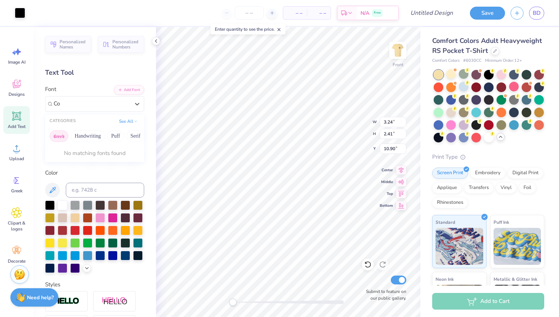
type input "C"
type input "6.23"
type input "2.20"
type input "6.98"
click at [18, 121] on icon at bounding box center [16, 116] width 11 height 11
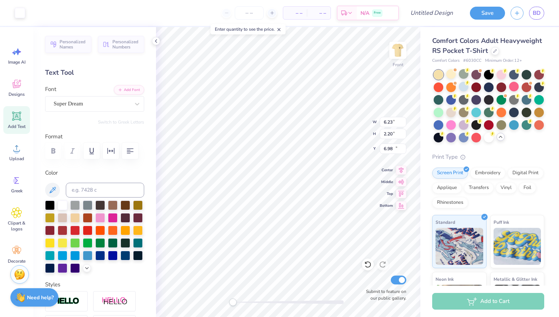
type input "6.03"
type input "1.75"
type input "13.38"
type textarea "Rush"
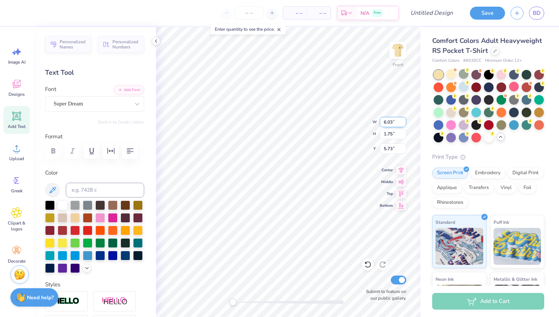
drag, startPoint x: 395, startPoint y: 124, endPoint x: 382, endPoint y: 124, distance: 13.3
click at [382, 124] on input "6.03" at bounding box center [393, 122] width 27 height 10
type input "9.17"
type input "2.90"
type input "5.15"
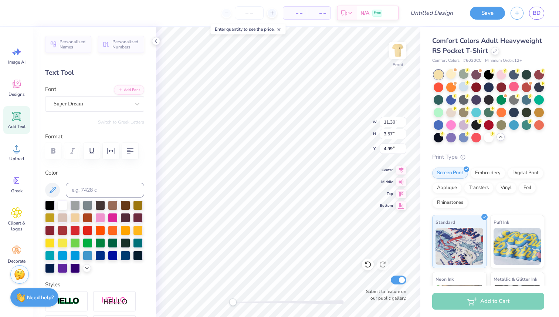
type input "11.30"
type input "3.57"
type input "4.99"
click at [50, 205] on div at bounding box center [50, 205] width 10 height 10
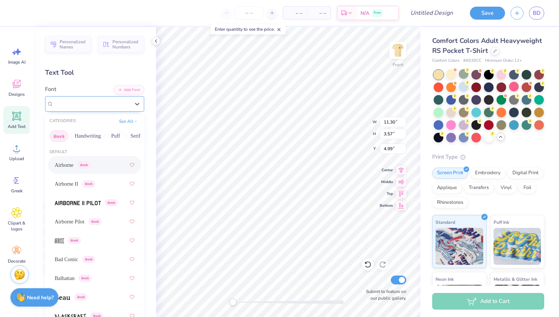
click at [120, 103] on div "Super Dream" at bounding box center [92, 103] width 78 height 11
click at [71, 165] on span "Airborne" at bounding box center [64, 165] width 19 height 8
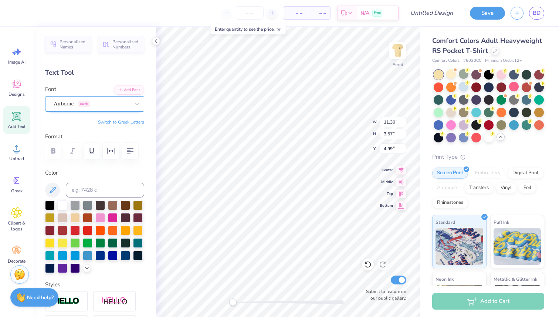
click at [98, 104] on div "Airborne Greek" at bounding box center [92, 103] width 78 height 11
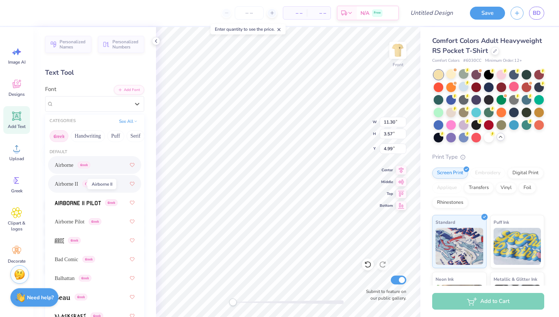
click at [77, 187] on span "Airborne II" at bounding box center [66, 184] width 23 height 8
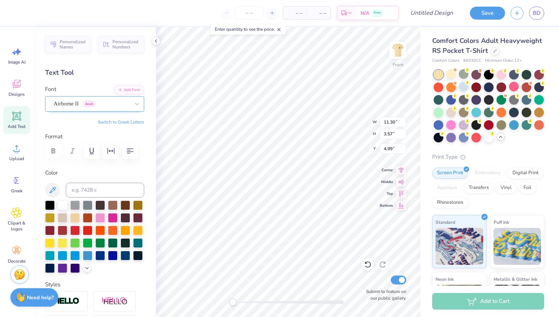
click at [105, 102] on div "Airborne II Greek" at bounding box center [92, 103] width 78 height 11
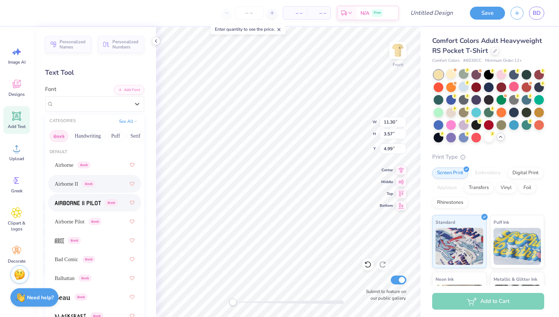
click at [78, 201] on img at bounding box center [78, 203] width 46 height 5
click at [92, 111] on div "Airborne II Pilot Greek" at bounding box center [94, 104] width 99 height 16
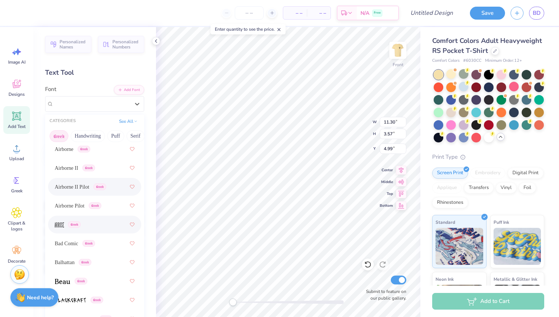
click at [63, 222] on img at bounding box center [59, 224] width 9 height 5
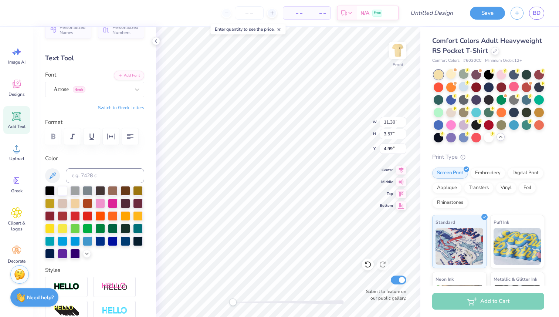
scroll to position [0, 0]
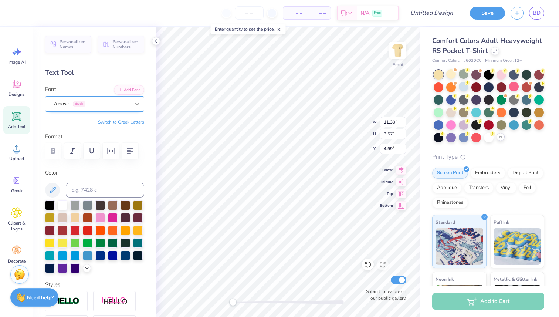
click at [137, 105] on icon at bounding box center [137, 103] width 7 height 7
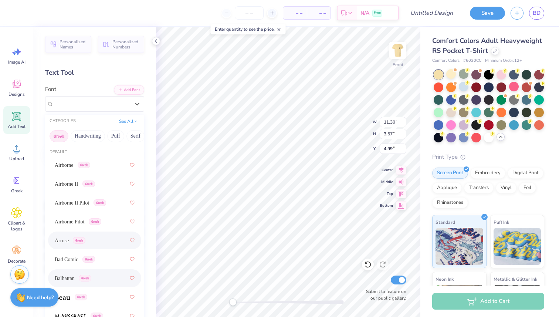
click at [66, 278] on span "Balhattan" at bounding box center [65, 278] width 20 height 8
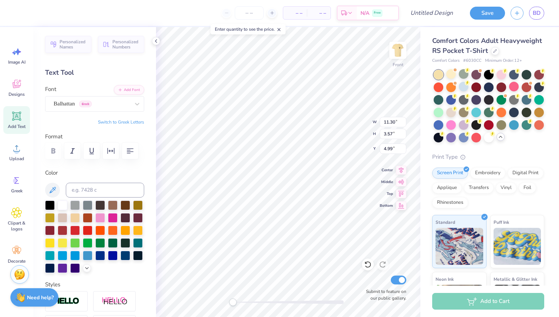
type input "5.78"
type input "2.48"
type input "10.90"
click at [110, 106] on div "Balhattan Greek" at bounding box center [92, 103] width 78 height 11
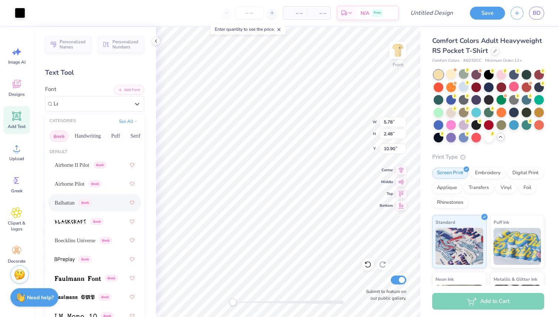
type input "L"
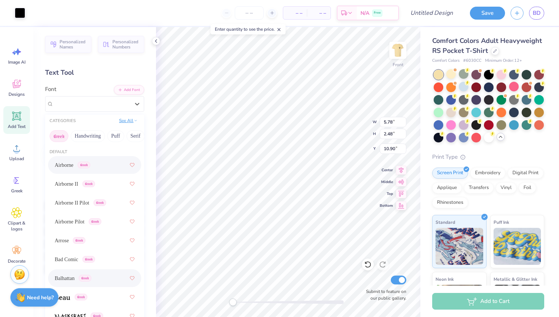
click at [134, 119] on icon at bounding box center [136, 121] width 4 height 4
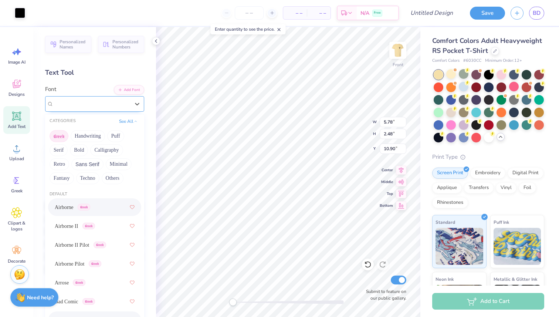
click at [100, 105] on div "Balhattan Greek" at bounding box center [92, 104] width 76 height 9
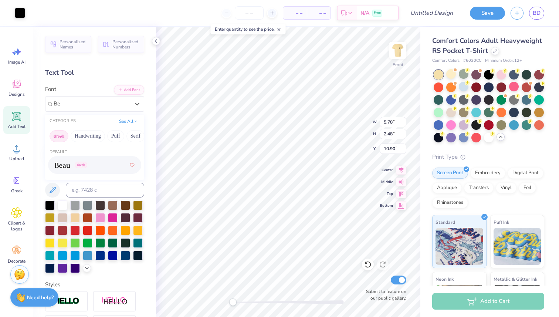
type input "Be"
type input "i"
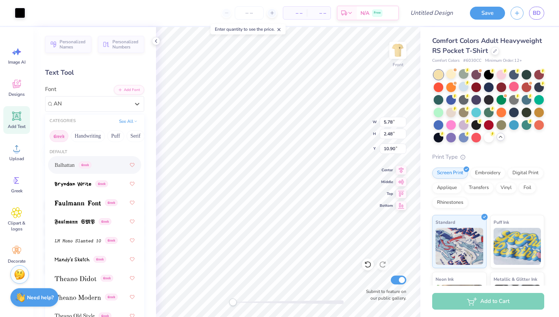
click at [62, 137] on button "Greek" at bounding box center [59, 136] width 19 height 12
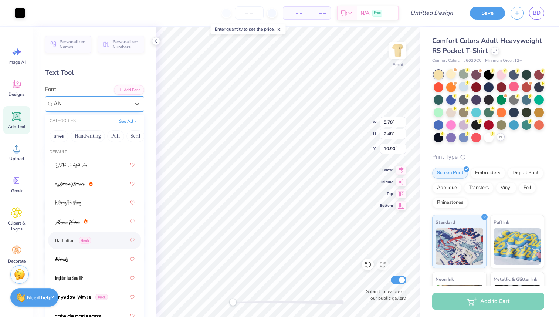
type input "A"
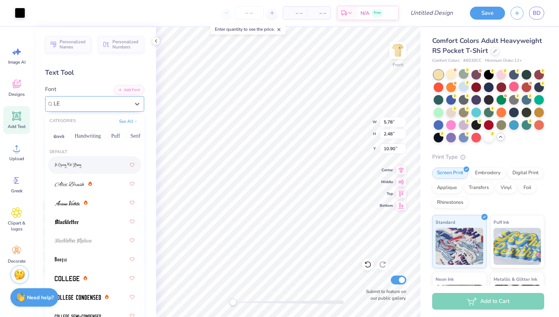
type input "L"
type input "l"
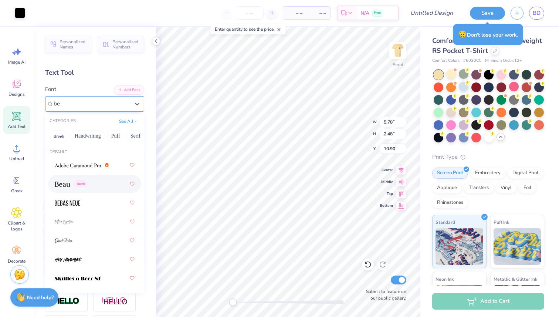
type input "b"
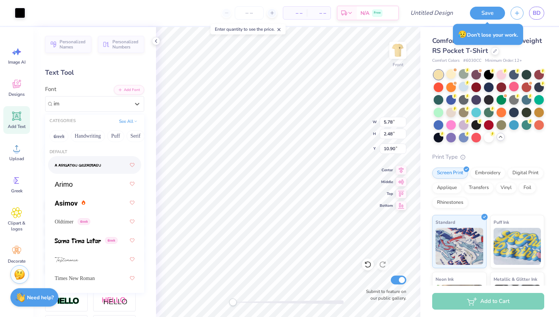
type input "i"
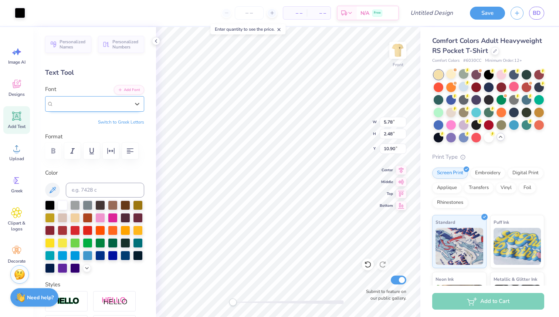
click at [91, 107] on div "Balhattan Greek" at bounding box center [92, 104] width 76 height 9
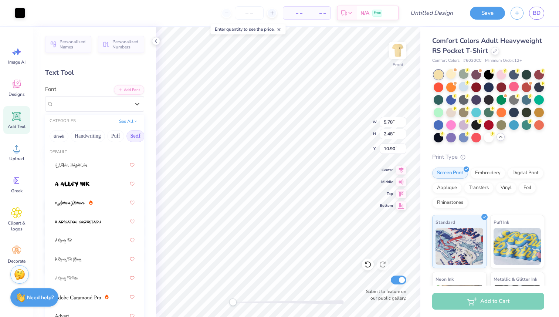
click at [138, 134] on button "Serif" at bounding box center [136, 136] width 18 height 12
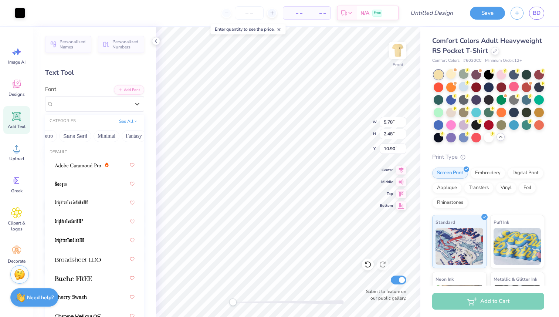
scroll to position [0, 166]
click at [77, 135] on button "Sans Serif" at bounding box center [74, 136] width 32 height 12
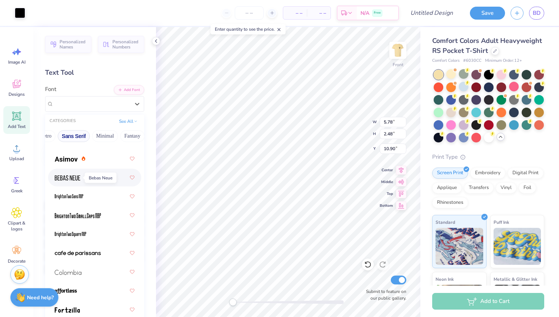
scroll to position [23, 0]
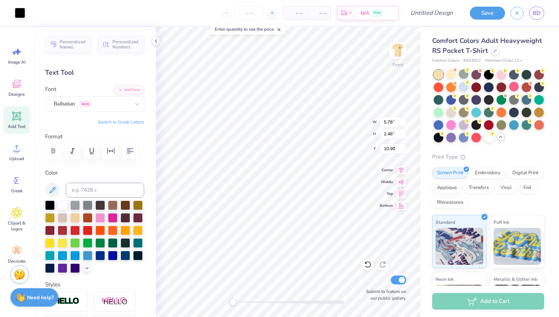
type input "8.59"
type input "4.13"
type input "5.66"
click at [123, 107] on div "Balhattan Greek" at bounding box center [92, 103] width 78 height 11
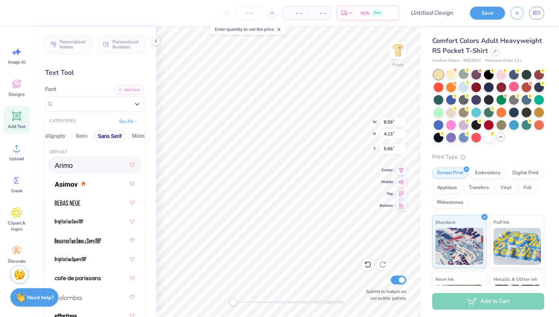
scroll to position [0, 139]
click at [101, 137] on button "Sans Serif" at bounding box center [101, 136] width 32 height 12
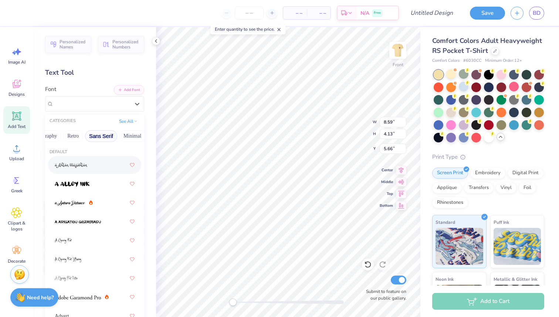
click at [102, 135] on button "Sans Serif" at bounding box center [101, 136] width 32 height 12
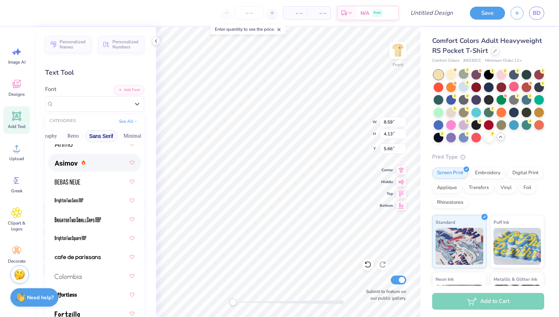
scroll to position [21, 0]
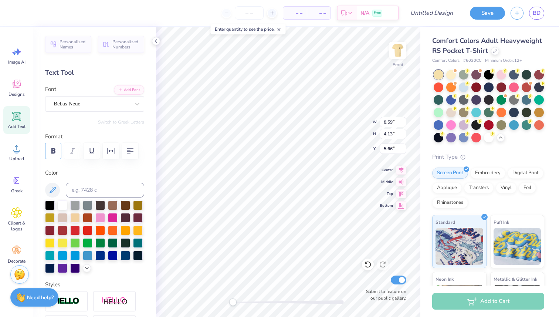
click at [47, 149] on button "button" at bounding box center [53, 151] width 16 height 16
click at [114, 151] on icon "button" at bounding box center [111, 150] width 9 height 9
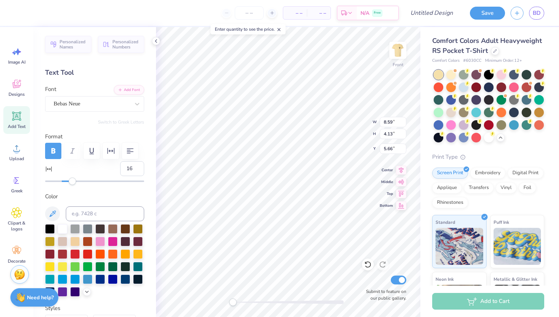
type input "17"
drag, startPoint x: 60, startPoint y: 180, endPoint x: 76, endPoint y: 181, distance: 16.3
click at [76, 181] on div "Accessibility label" at bounding box center [75, 181] width 7 height 7
type input "18"
click at [76, 182] on div "Accessibility label" at bounding box center [76, 181] width 7 height 7
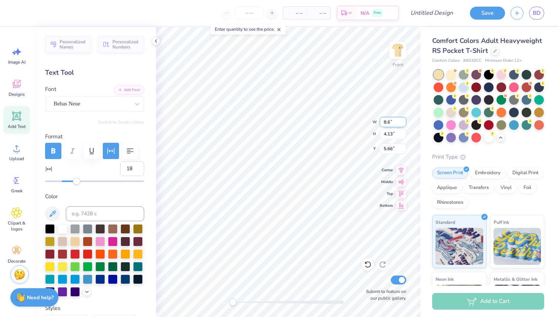
click at [403, 120] on input "8.6" at bounding box center [393, 122] width 27 height 10
click at [403, 120] on input "8.61" at bounding box center [393, 122] width 27 height 10
click at [403, 120] on input "8.62" at bounding box center [393, 122] width 27 height 10
click at [403, 120] on input "8.63" at bounding box center [393, 122] width 27 height 10
type input "10.54"
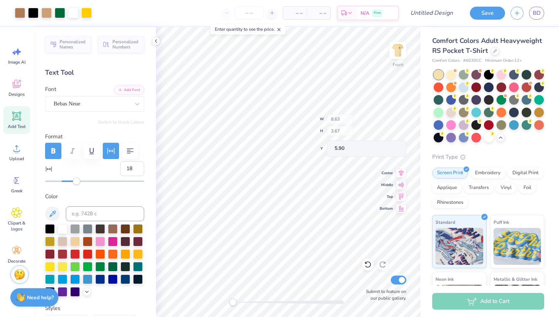
type input "3.67"
type input "5.90"
type input "12.06"
type input "4.20"
type input "5.53"
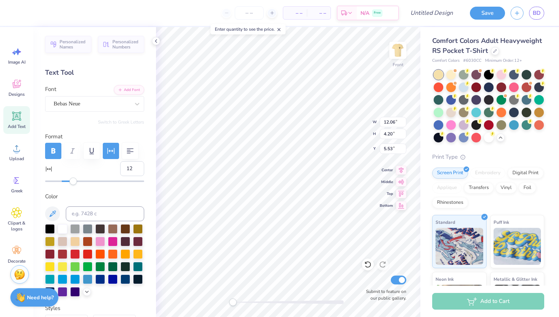
type input "11"
drag, startPoint x: 78, startPoint y: 182, endPoint x: 71, endPoint y: 182, distance: 7.8
click at [71, 182] on div "Accessibility label" at bounding box center [70, 181] width 7 height 7
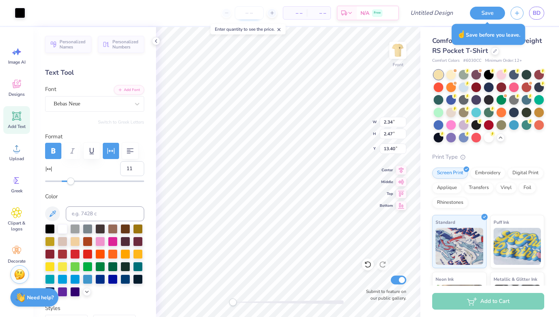
click at [252, 11] on input "number" at bounding box center [249, 12] width 29 height 13
type input "10.03"
type input "4.54"
type input "13.47"
type input "2.34"
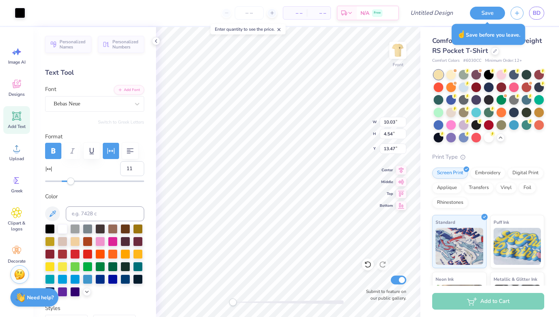
type input "2.47"
type input "13.40"
click at [368, 269] on div at bounding box center [368, 265] width 12 height 12
click at [378, 264] on div at bounding box center [383, 265] width 12 height 12
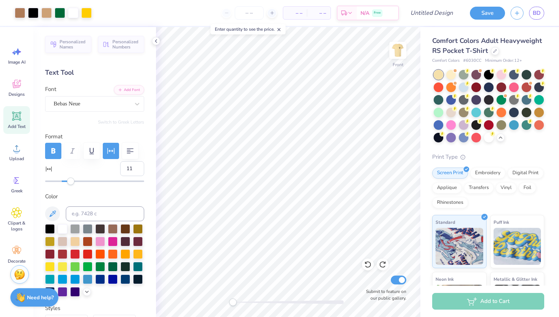
click at [15, 117] on icon at bounding box center [16, 116] width 7 height 7
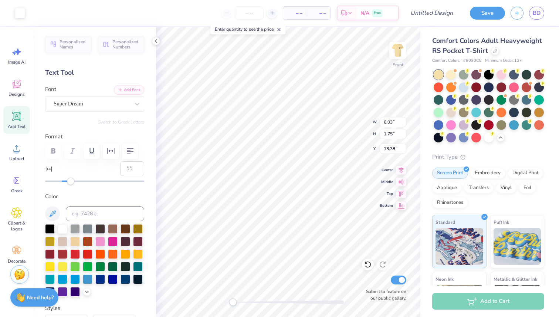
type input "0"
type textarea "21"
click at [122, 105] on div "Super Dream" at bounding box center [92, 103] width 78 height 11
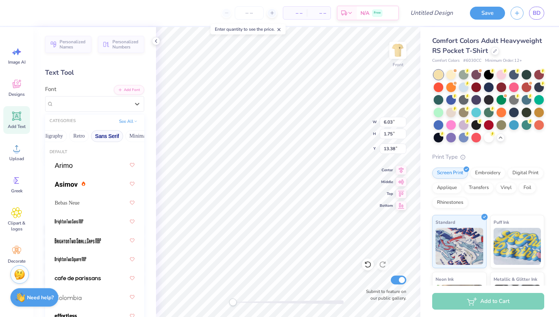
scroll to position [0, 133]
click at [104, 136] on button "Sans Serif" at bounding box center [107, 136] width 32 height 12
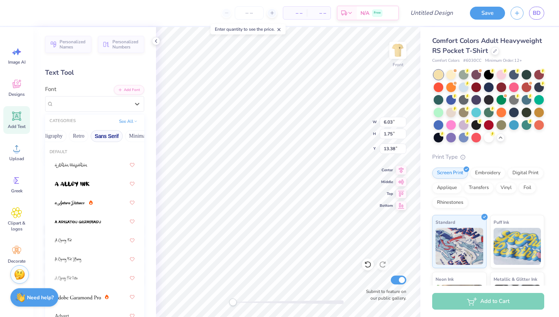
click at [104, 136] on button "Sans Serif" at bounding box center [107, 136] width 32 height 12
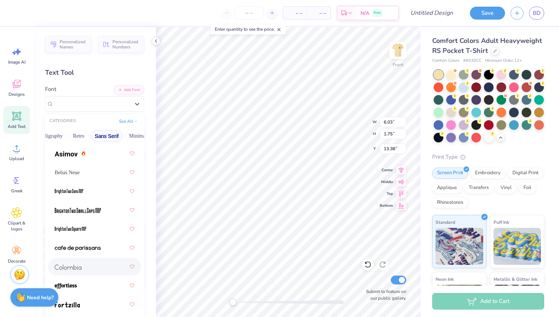
scroll to position [0, 0]
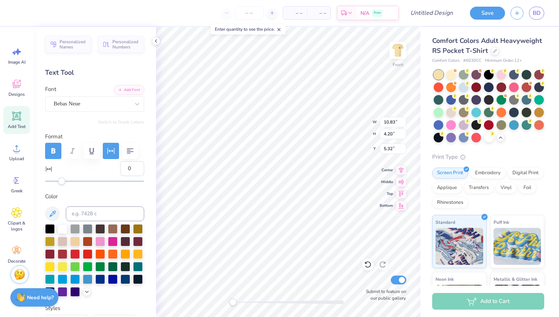
type input "10.83"
type input "4.20"
type input "5.32"
type input "11"
type input "2.56"
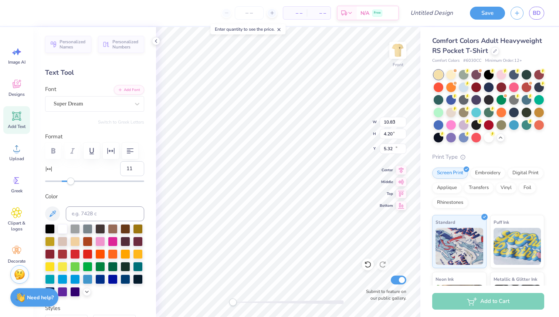
type input "1.74"
type input "13.38"
click at [137, 102] on icon at bounding box center [137, 103] width 7 height 7
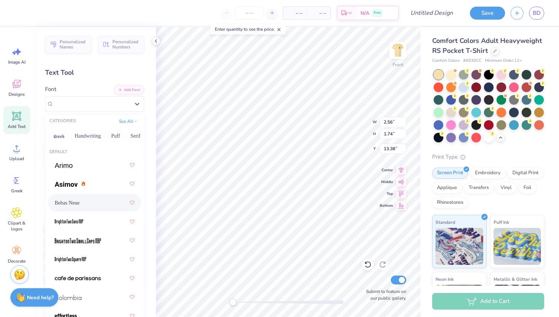
click at [91, 203] on div "Bebas Neue" at bounding box center [95, 202] width 80 height 13
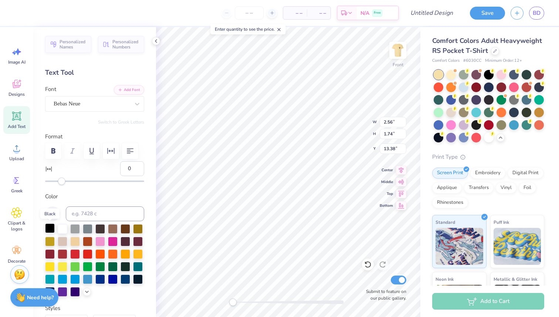
click at [48, 227] on div at bounding box center [50, 228] width 10 height 10
click at [54, 151] on icon "button" at bounding box center [53, 150] width 4 height 5
type input "2"
drag, startPoint x: 63, startPoint y: 181, endPoint x: 90, endPoint y: 186, distance: 26.8
click at [64, 181] on div "Accessibility label" at bounding box center [63, 181] width 7 height 7
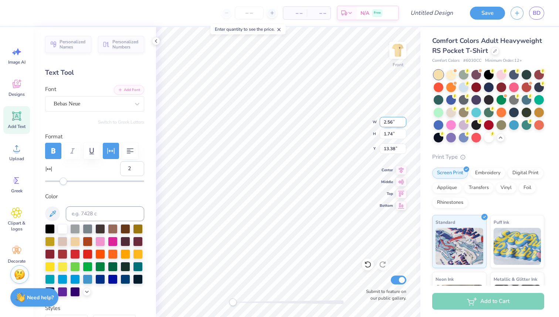
type input "2.26"
type input "2.35"
type input "13.88"
type input "2.26"
type input "2.35"
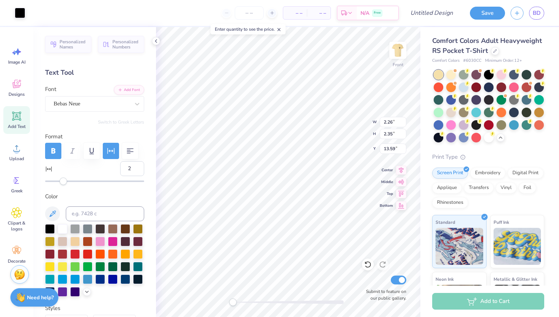
type input "13.59"
type input "-4"
click at [58, 182] on div "Accessibility label" at bounding box center [58, 181] width 7 height 7
type input "-8"
click at [55, 182] on div "Accessibility label" at bounding box center [54, 181] width 7 height 7
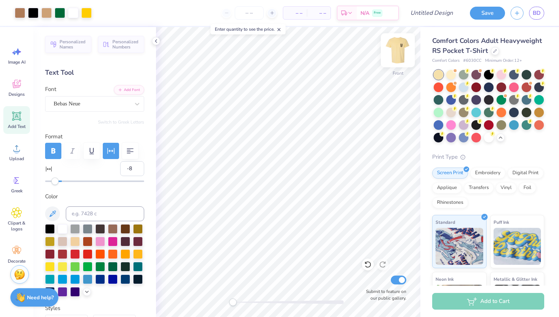
click at [405, 44] on img at bounding box center [398, 51] width 30 height 30
click at [394, 46] on img at bounding box center [398, 51] width 30 height 30
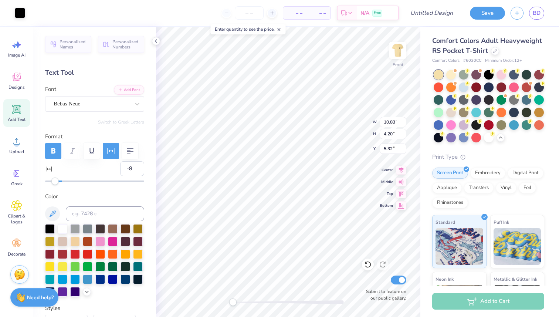
type input "11"
click at [400, 208] on icon at bounding box center [401, 204] width 10 height 9
click at [401, 204] on icon at bounding box center [401, 204] width 10 height 9
click at [368, 266] on icon at bounding box center [367, 264] width 7 height 7
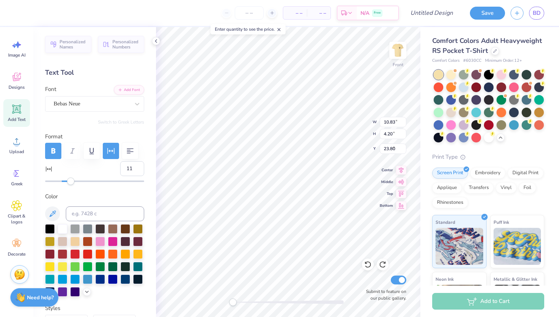
type input "5.32"
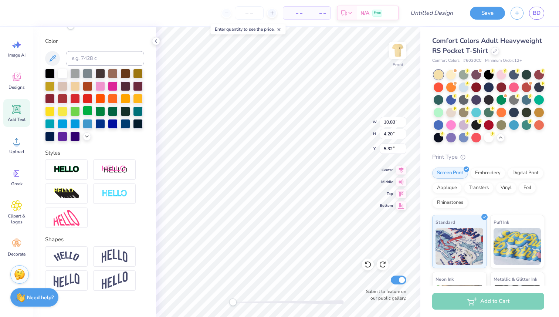
scroll to position [166, 0]
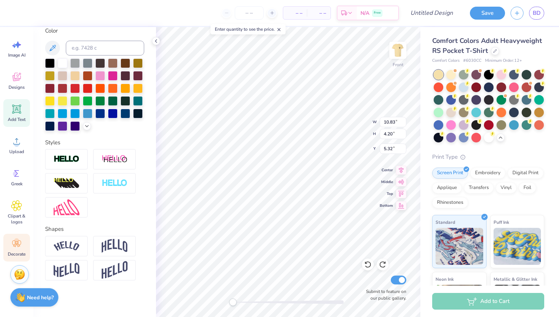
click at [19, 252] on span "Decorate" at bounding box center [17, 254] width 18 height 6
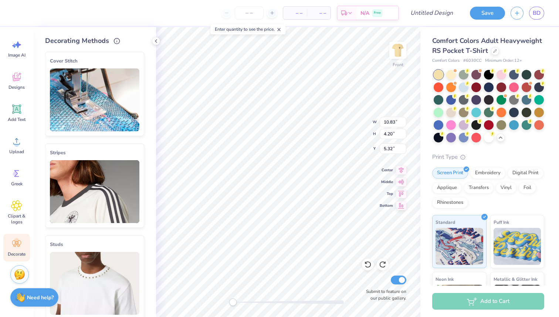
scroll to position [92, 0]
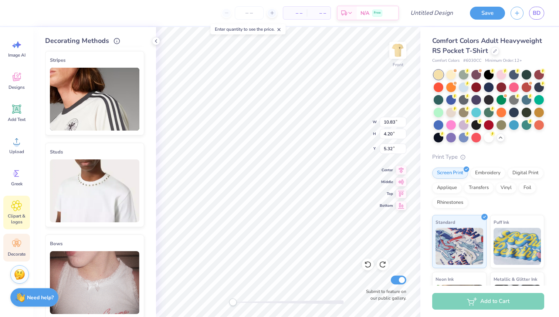
click at [13, 211] on div "Clipart & logos" at bounding box center [16, 213] width 27 height 34
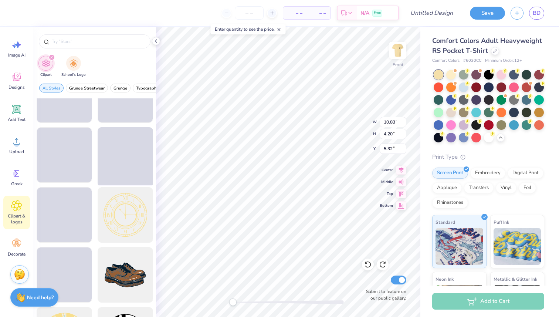
scroll to position [0, 0]
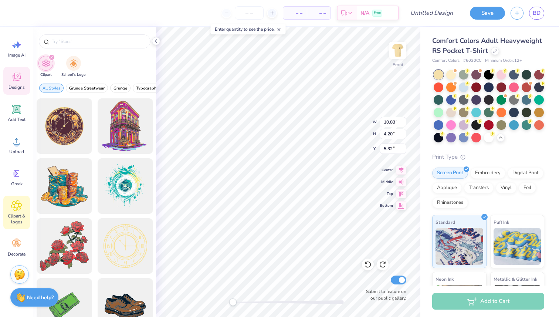
click at [17, 80] on icon at bounding box center [17, 77] width 8 height 9
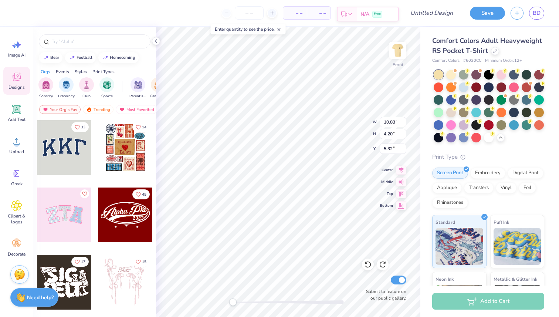
click at [350, 10] on div "Est. Delivery" at bounding box center [347, 13] width 19 height 13
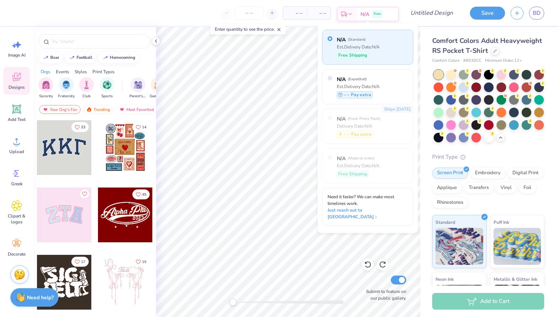
click at [350, 10] on div "Est. Delivery" at bounding box center [347, 13] width 19 height 13
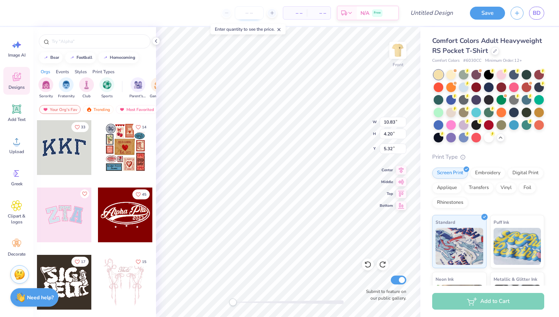
click at [250, 10] on input "number" at bounding box center [249, 12] width 29 height 13
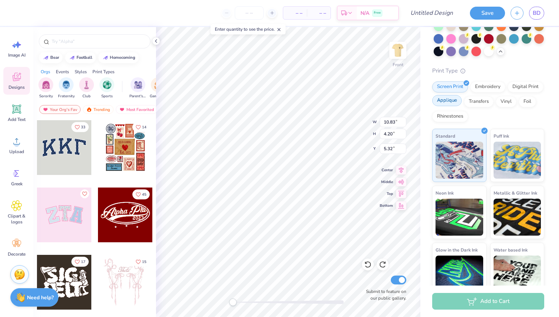
scroll to position [97, 0]
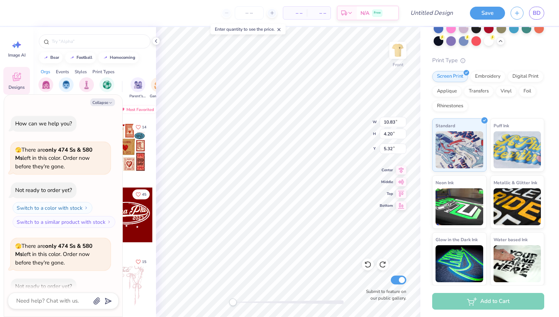
click at [232, 304] on div "Accessibility label" at bounding box center [232, 302] width 7 height 7
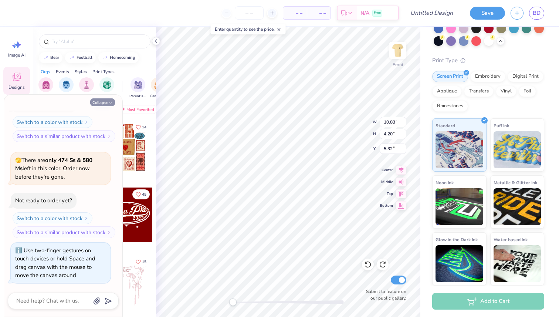
click at [105, 102] on button "Collapse" at bounding box center [102, 102] width 25 height 8
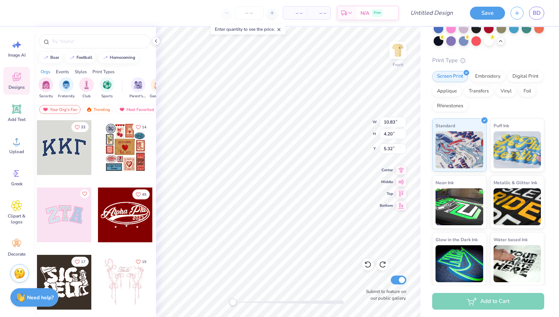
click at [21, 273] on img at bounding box center [19, 273] width 11 height 11
click at [31, 300] on div "Need help? Chat with us." at bounding box center [34, 296] width 48 height 18
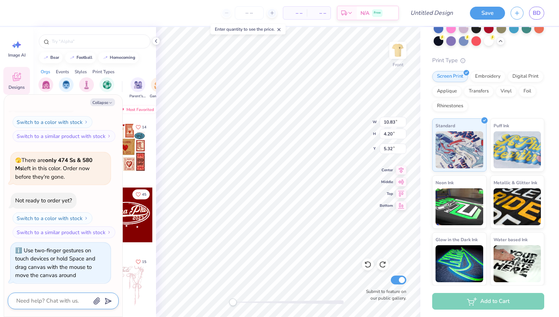
click at [41, 302] on textarea at bounding box center [53, 301] width 75 height 10
type textarea "x"
type textarea "h"
type textarea "x"
type textarea "ho"
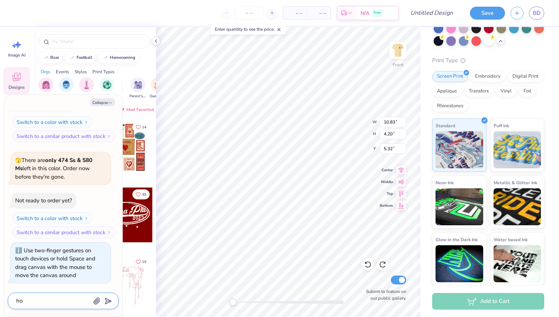
type textarea "x"
type textarea "how"
type textarea "x"
type textarea "how"
type textarea "x"
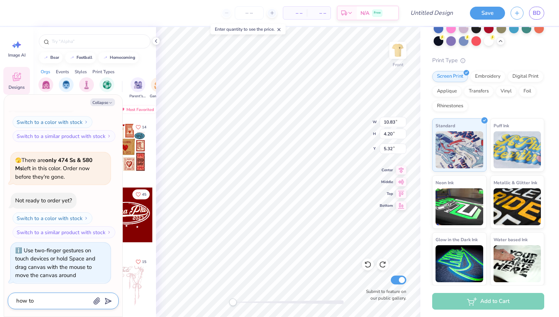
type textarea "how to"
type textarea "x"
type textarea "how to d"
type textarea "x"
type textarea "how to do"
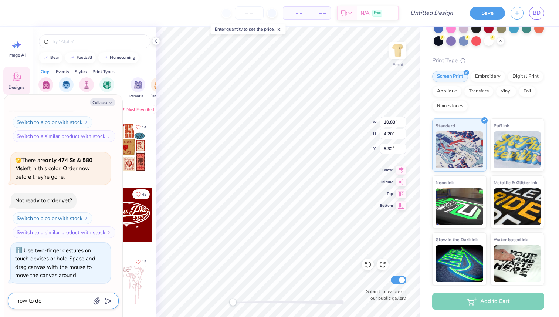
type textarea "x"
type textarea "how to do"
type textarea "x"
type textarea "how to do l"
type textarea "x"
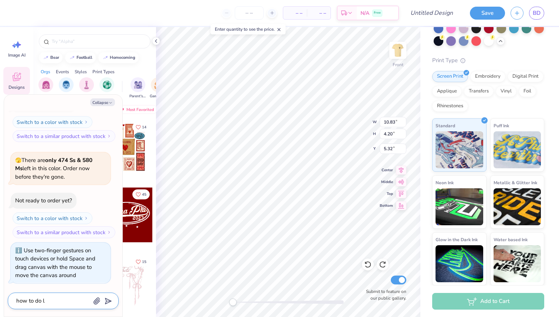
type textarea "how to do la"
type textarea "x"
type textarea "how to do lay"
type textarea "x"
type textarea "how to do laye"
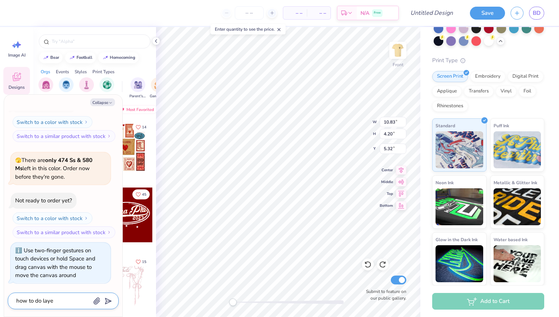
type textarea "x"
type textarea "how to do layer"
type textarea "x"
type textarea "how to do layers"
type textarea "x"
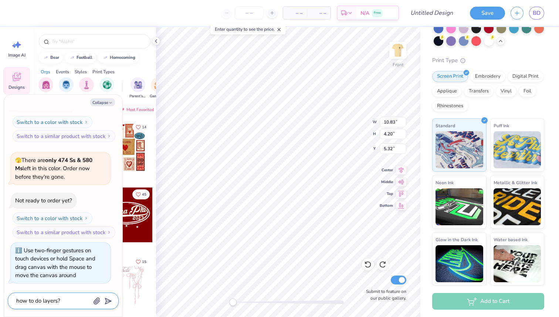
type textarea "how to do layers?"
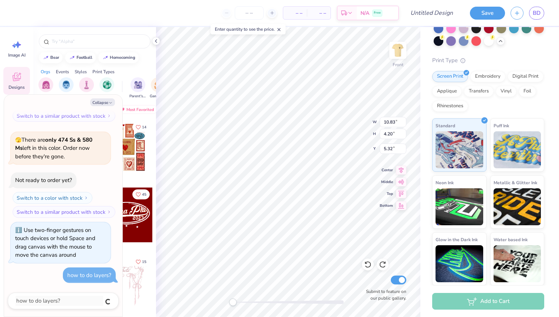
type textarea "x"
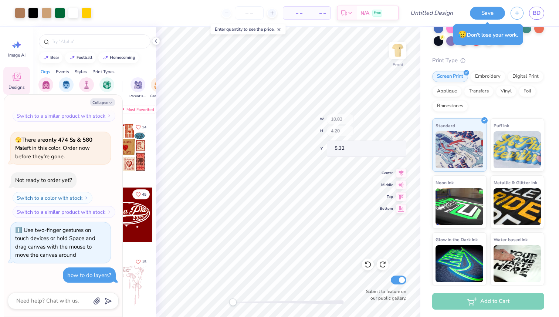
type textarea "x"
